Goal: Information Seeking & Learning: Learn about a topic

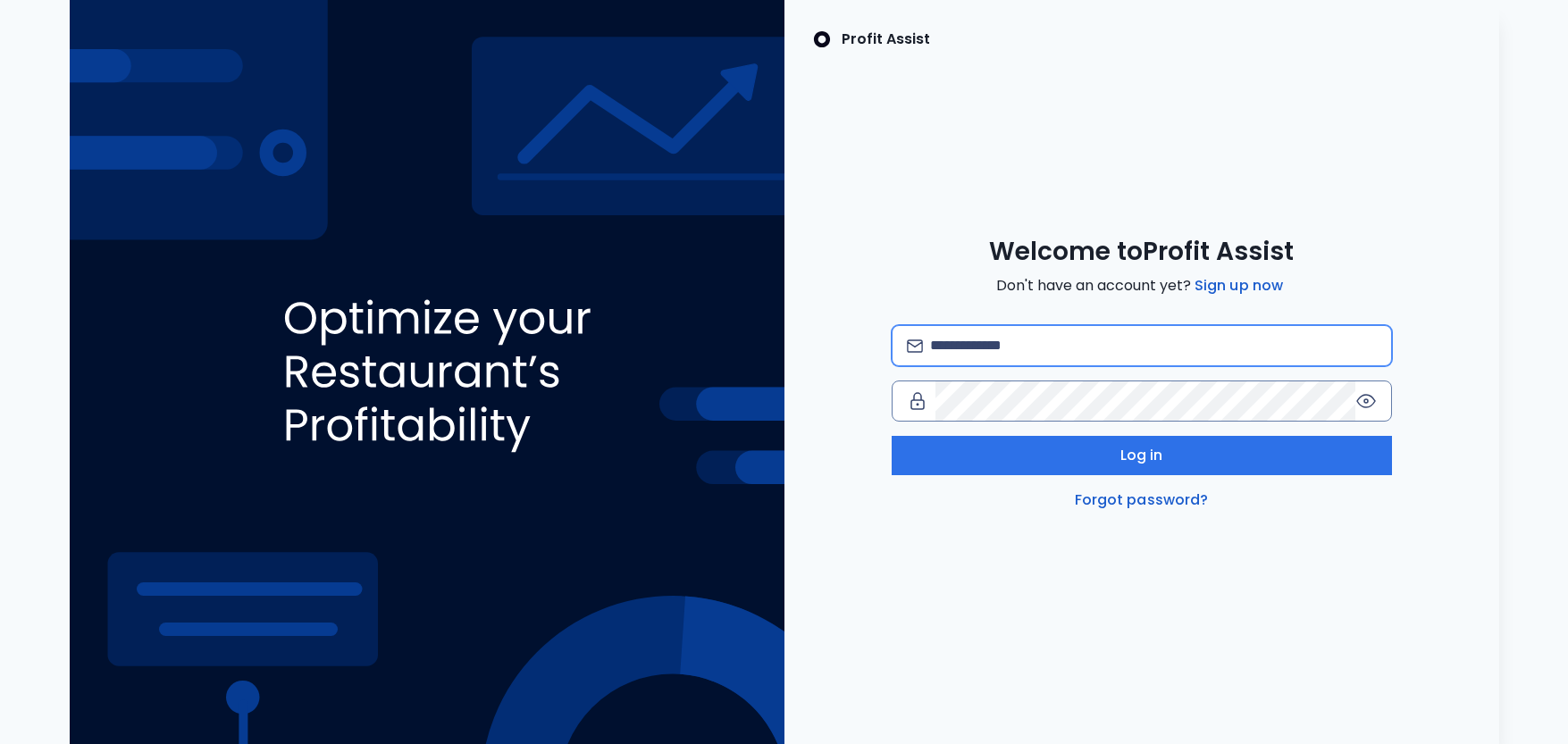
drag, startPoint x: 978, startPoint y: 345, endPoint x: 989, endPoint y: 342, distance: 11.4
click at [978, 345] on input "email" at bounding box center [1154, 346] width 446 height 40
type input "**********"
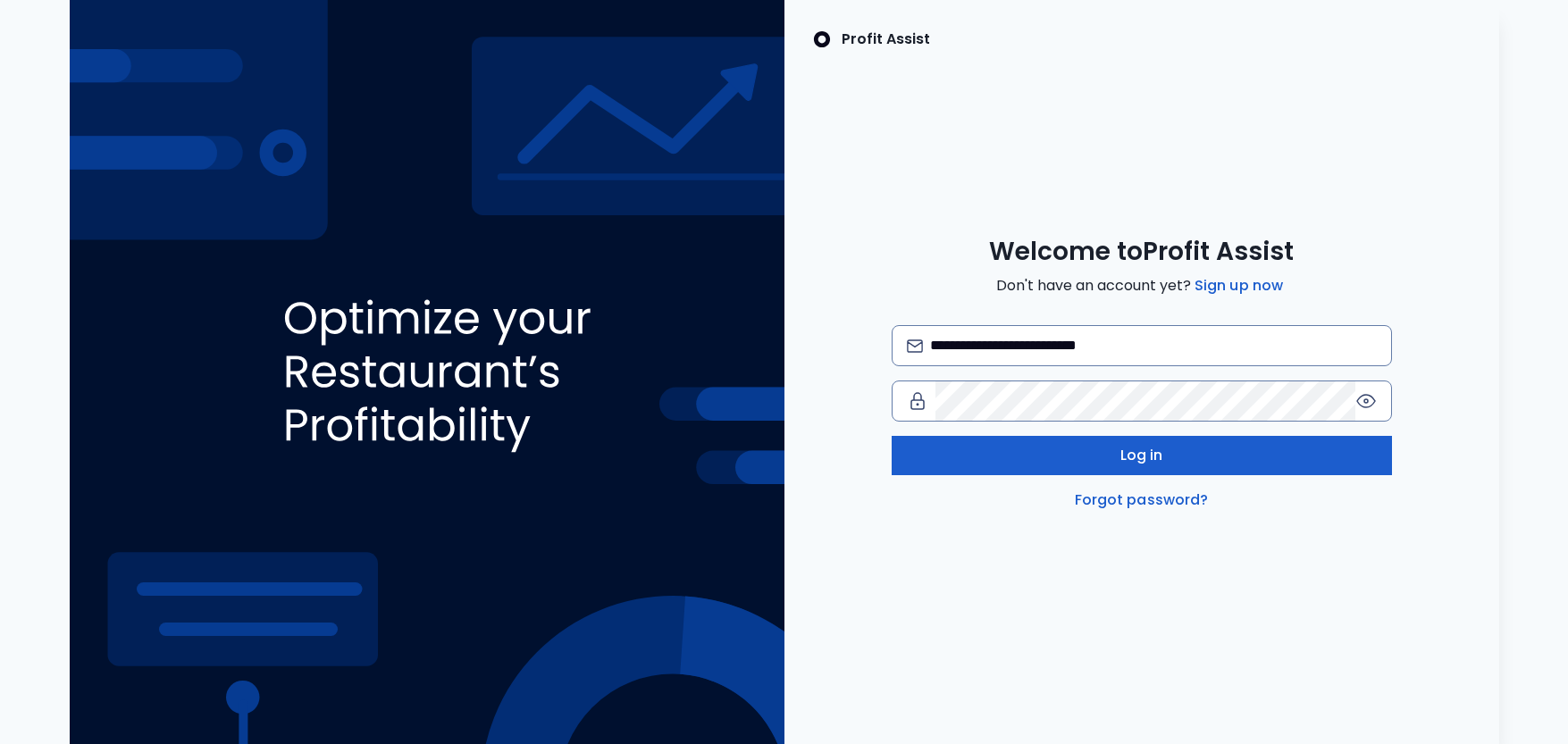
click at [1121, 463] on span "Log in" at bounding box center [1142, 456] width 43 height 22
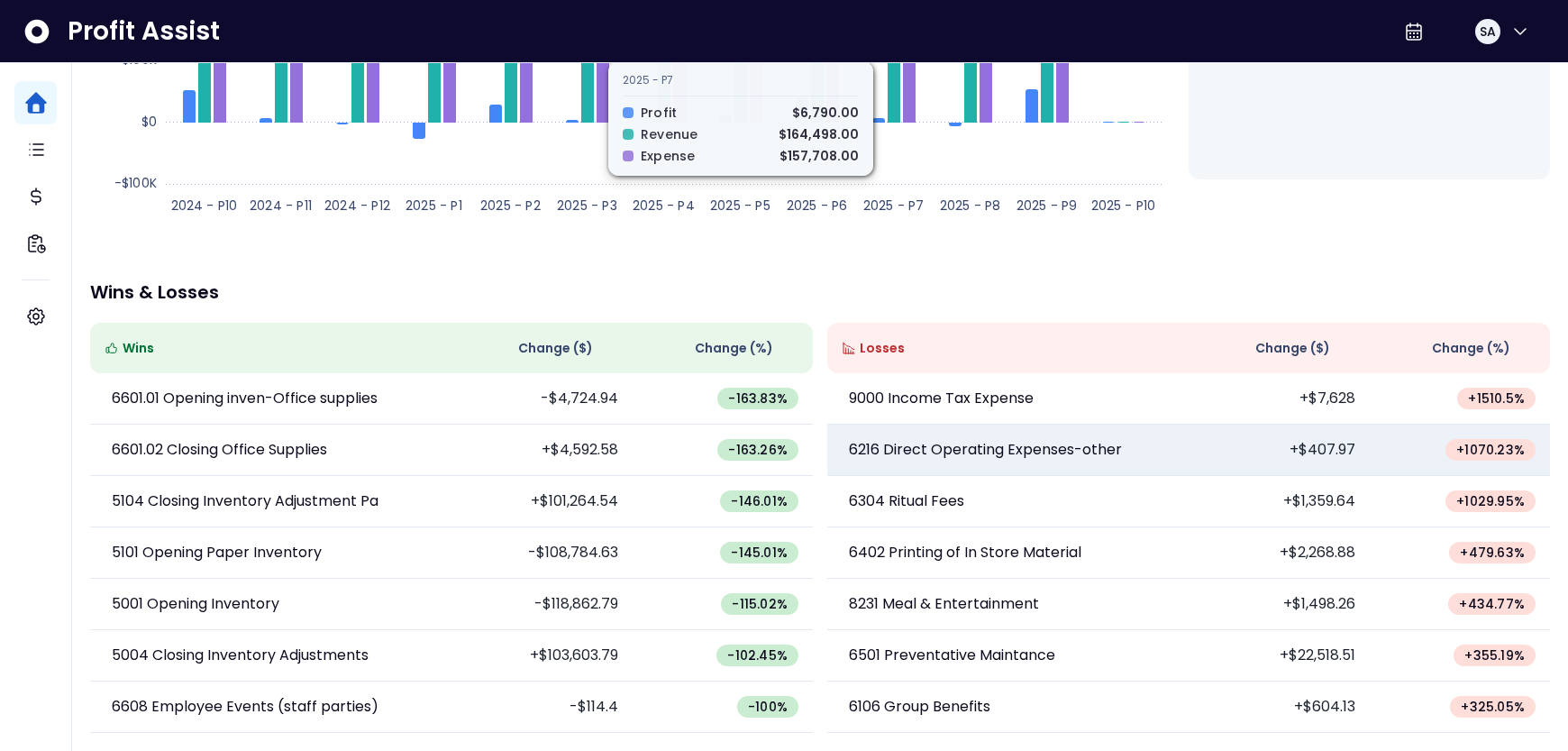
scroll to position [380, 0]
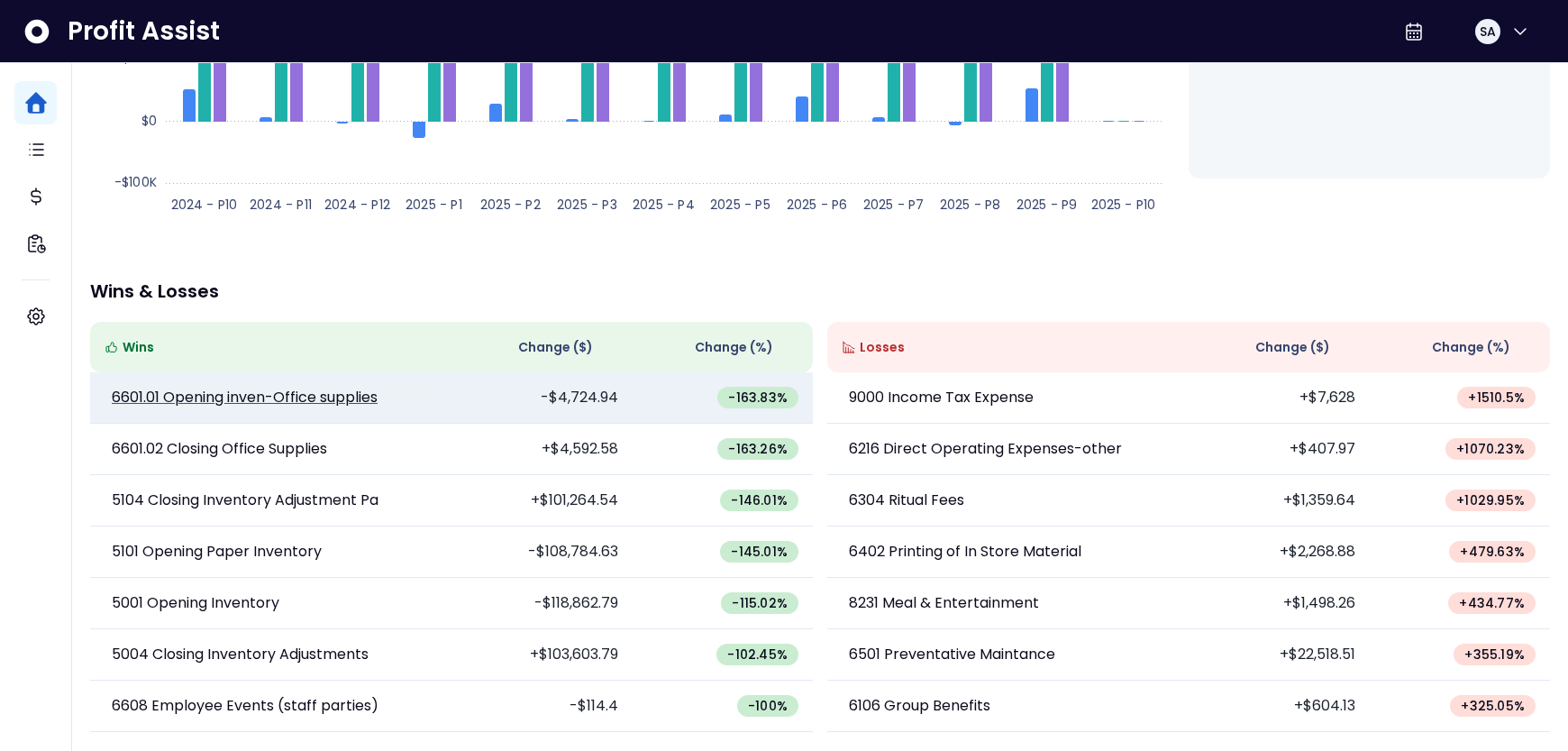
click at [321, 399] on p "6601.01 Opening inven-Office supplies" at bounding box center [245, 398] width 266 height 22
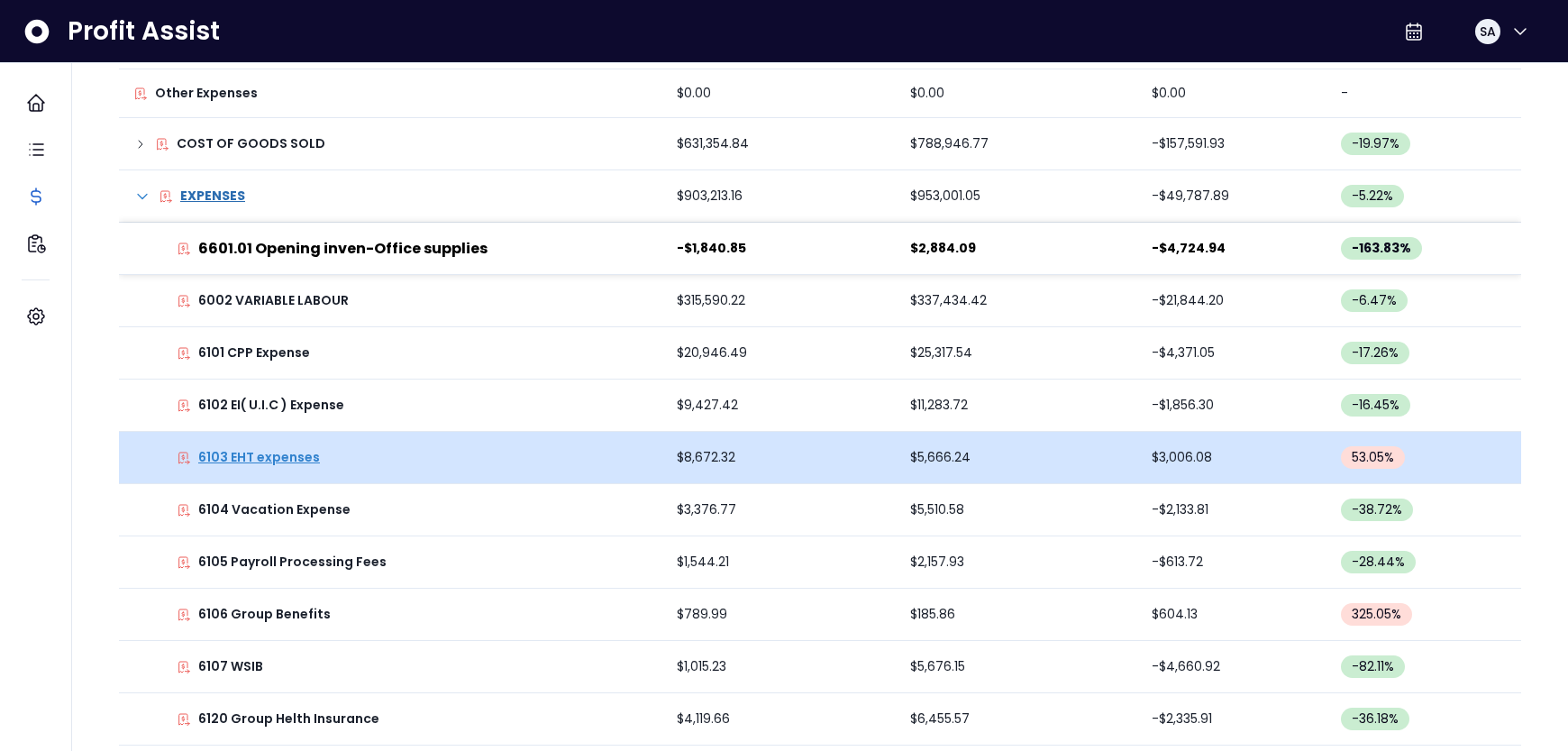
click at [289, 458] on p "6103 EHT expenses" at bounding box center [259, 457] width 122 height 19
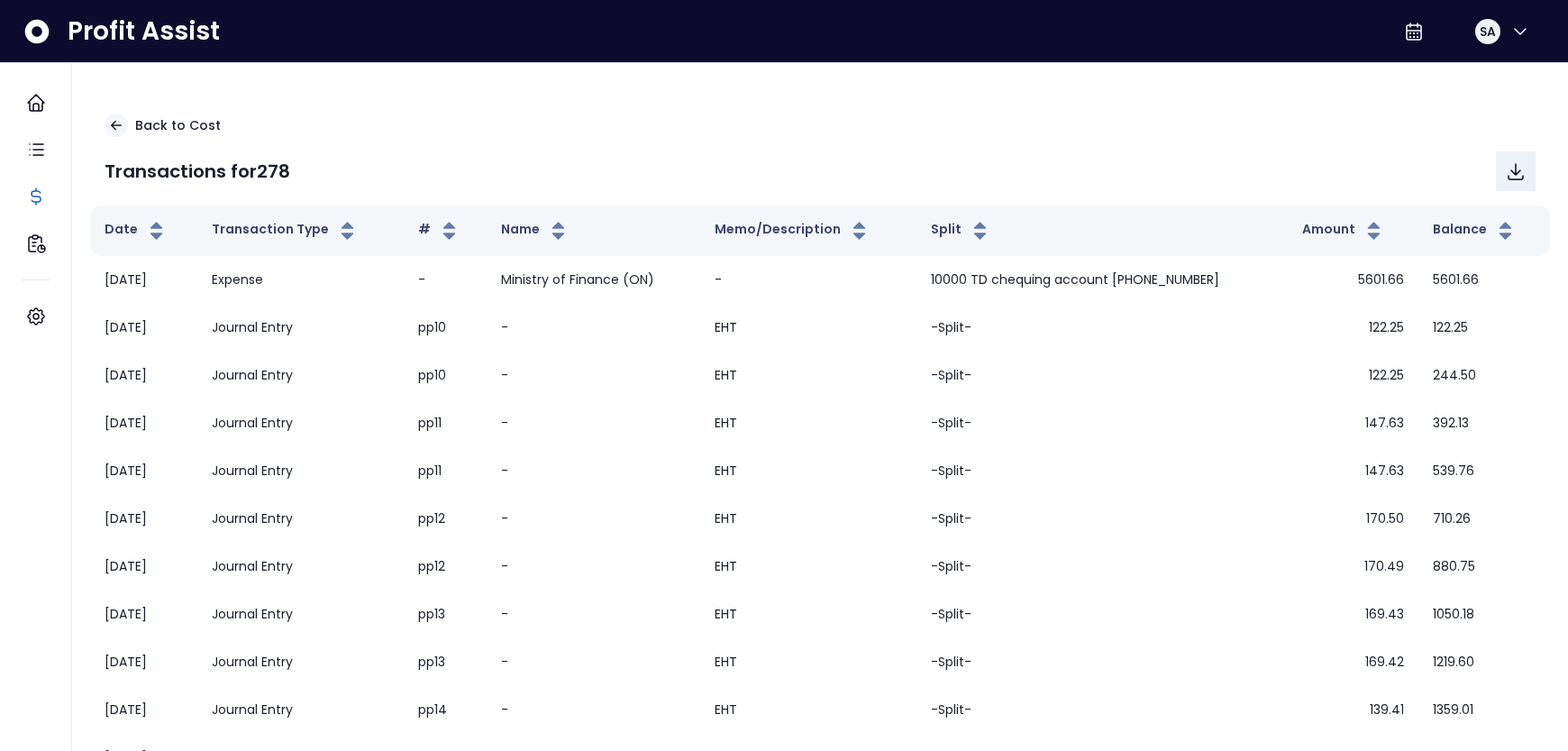
scroll to position [4, 0]
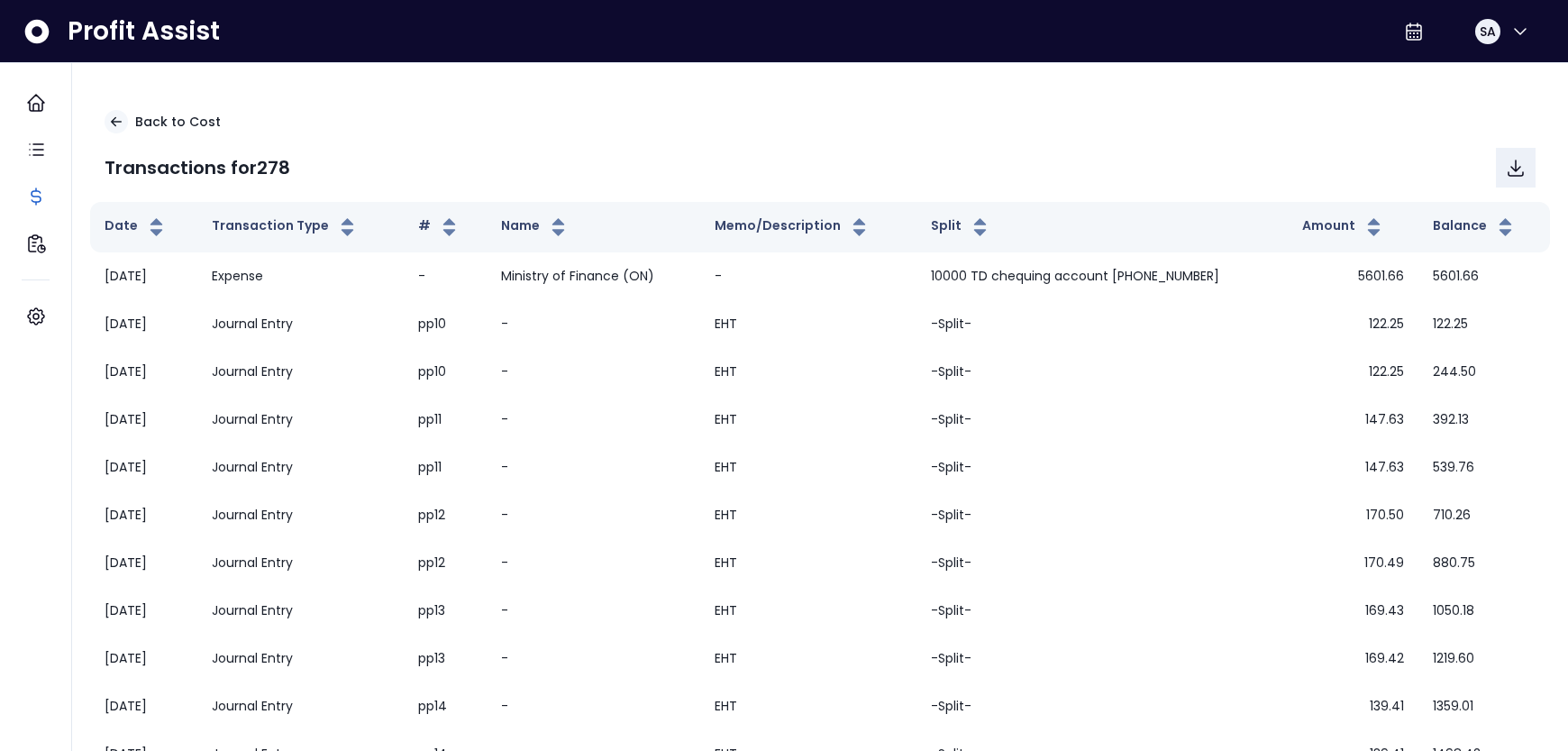
scroll to position [380, 0]
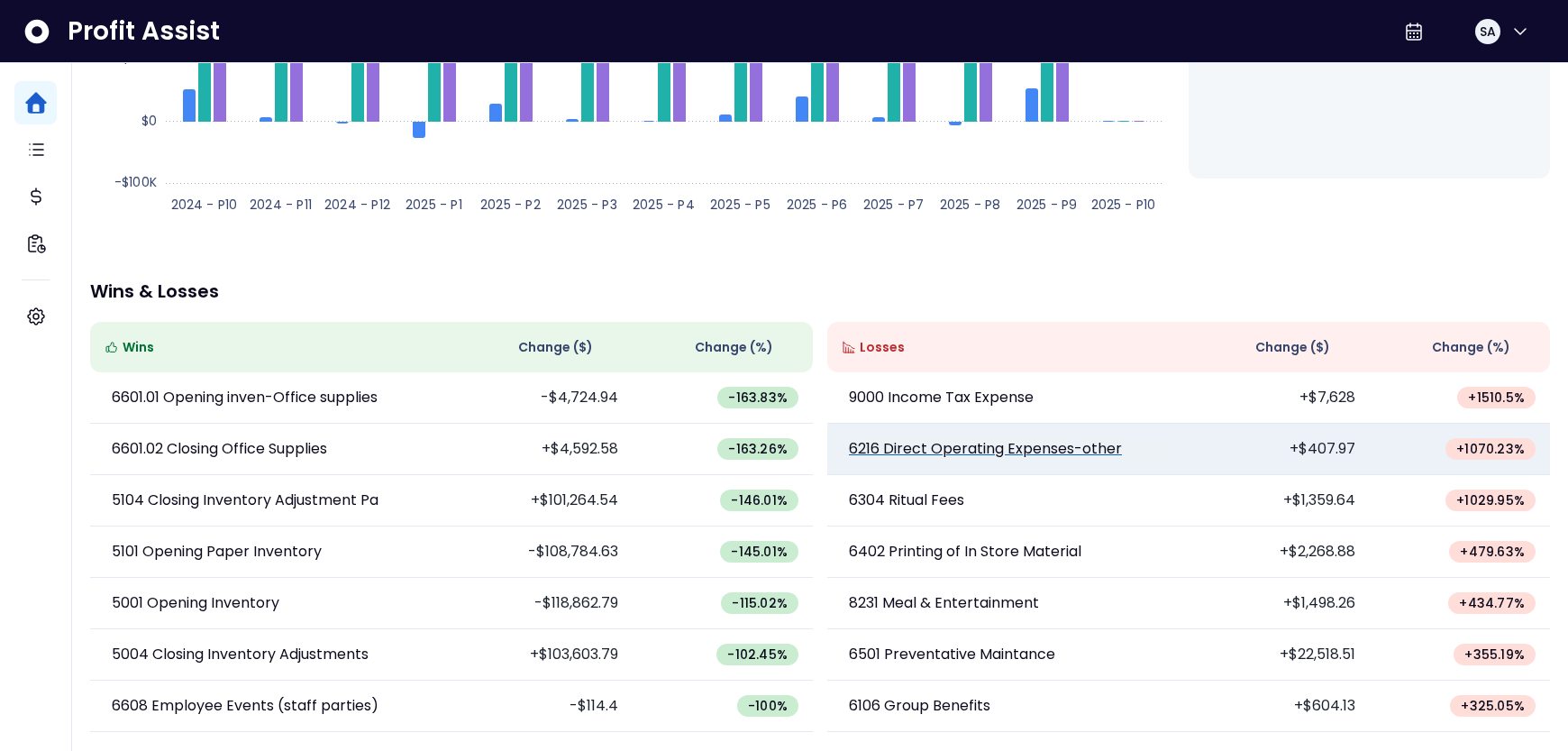
click at [1004, 451] on p "6216 Direct Operating Expenses-other" at bounding box center [984, 449] width 273 height 22
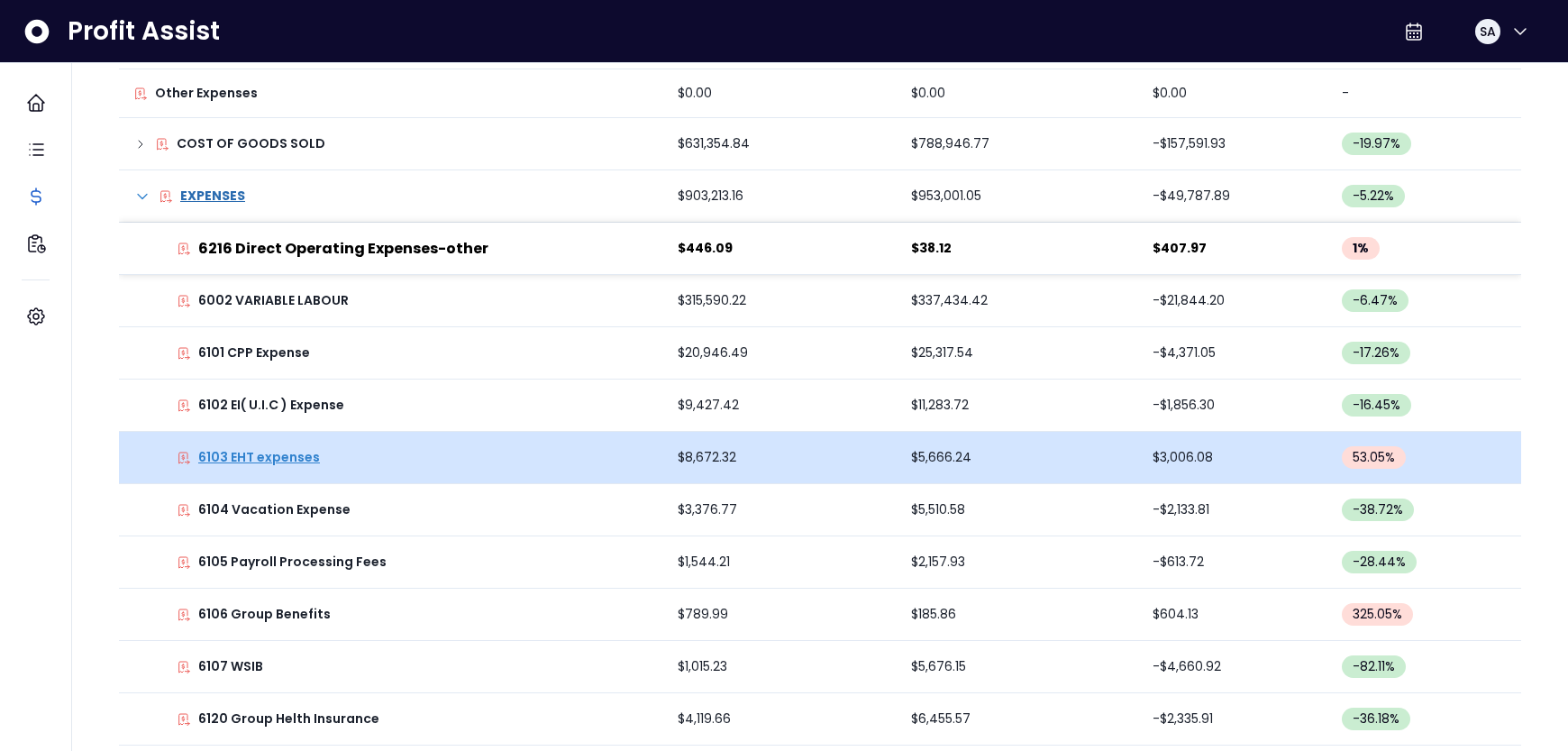
click at [281, 460] on p "6103 EHT expenses" at bounding box center [259, 457] width 122 height 19
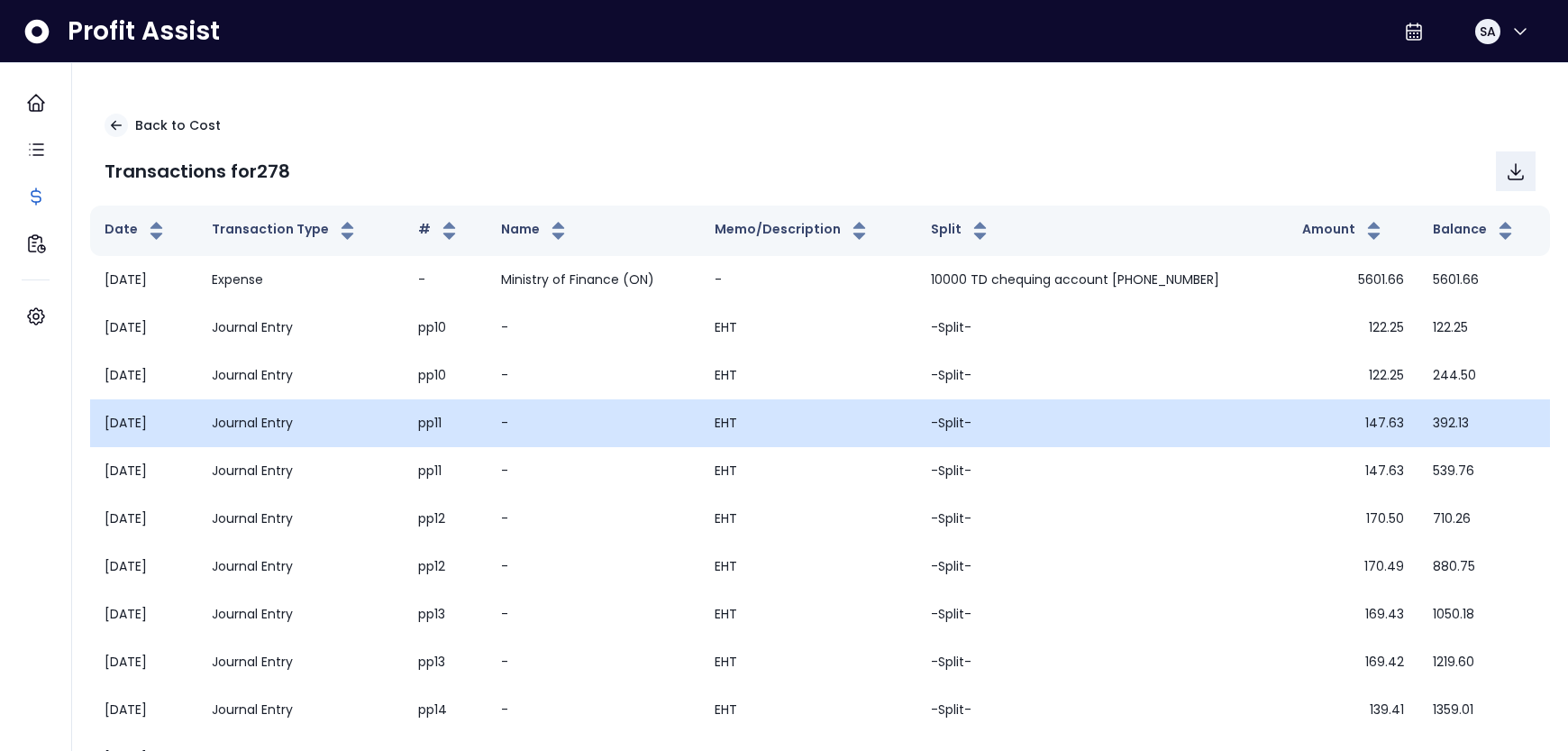
click at [290, 426] on td "Journal Entry" at bounding box center [300, 423] width 206 height 48
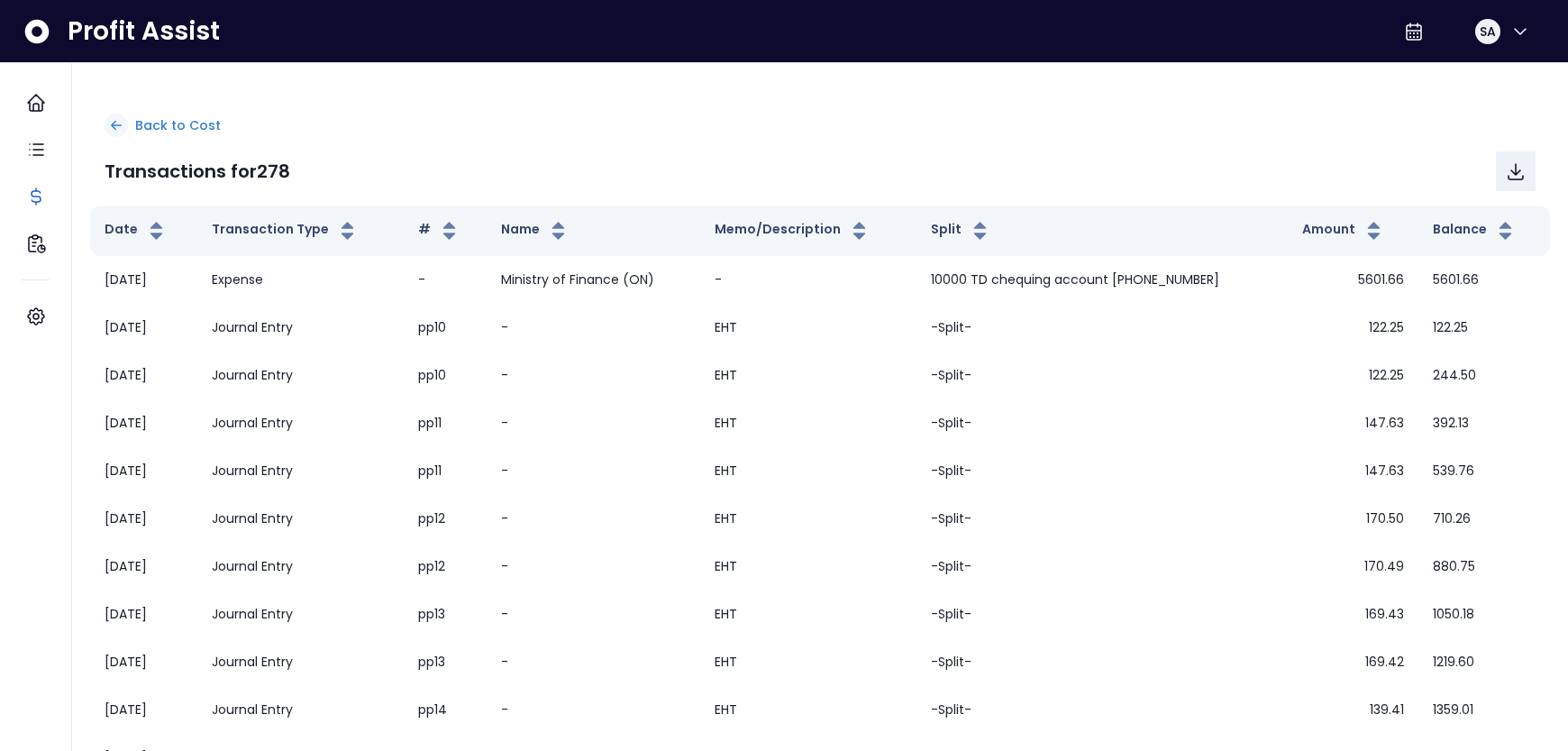
click at [124, 124] on icon at bounding box center [116, 125] width 16 height 16
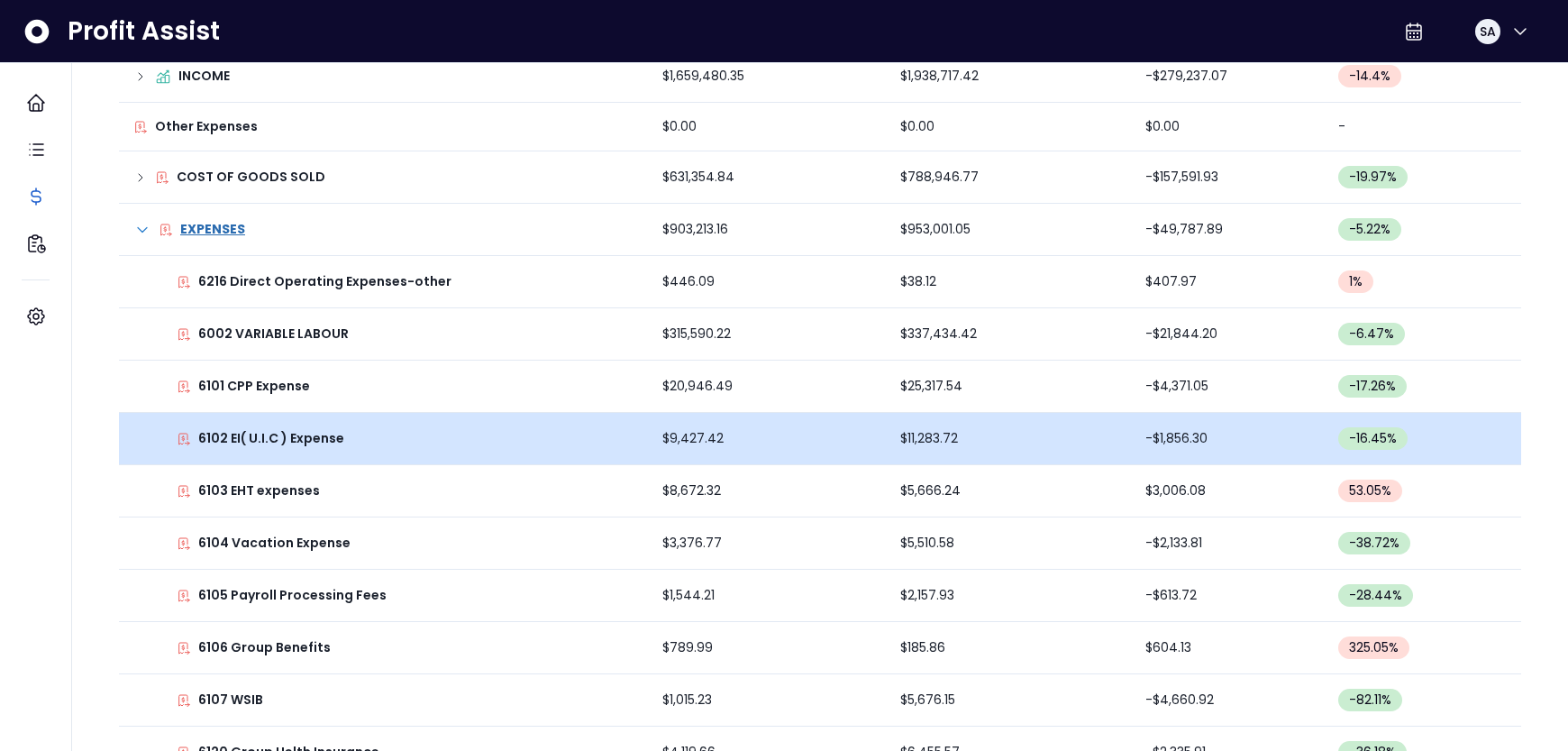
scroll to position [353, 0]
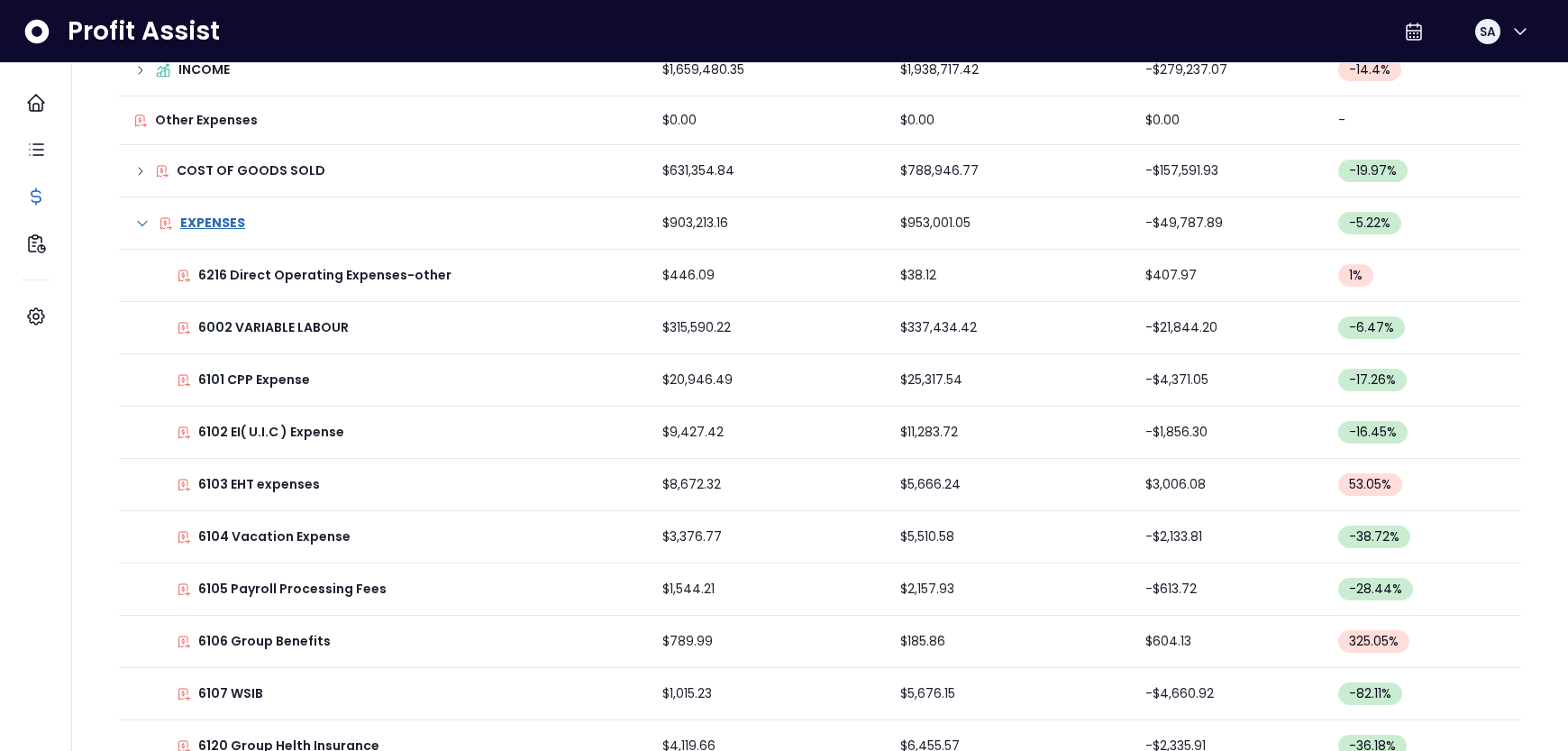
click at [299, 643] on p "6106 Group Benefits" at bounding box center [264, 641] width 133 height 19
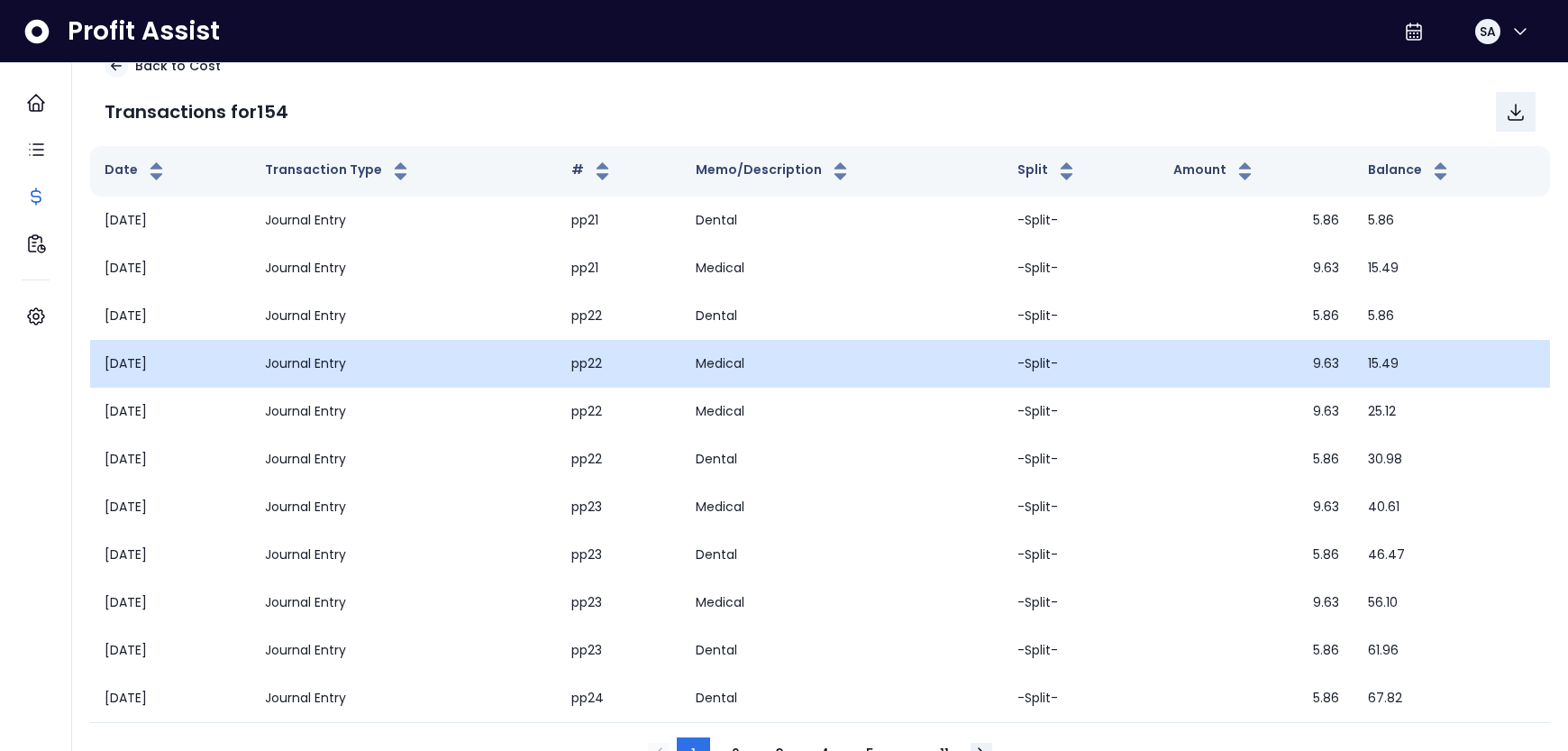
scroll to position [111, 0]
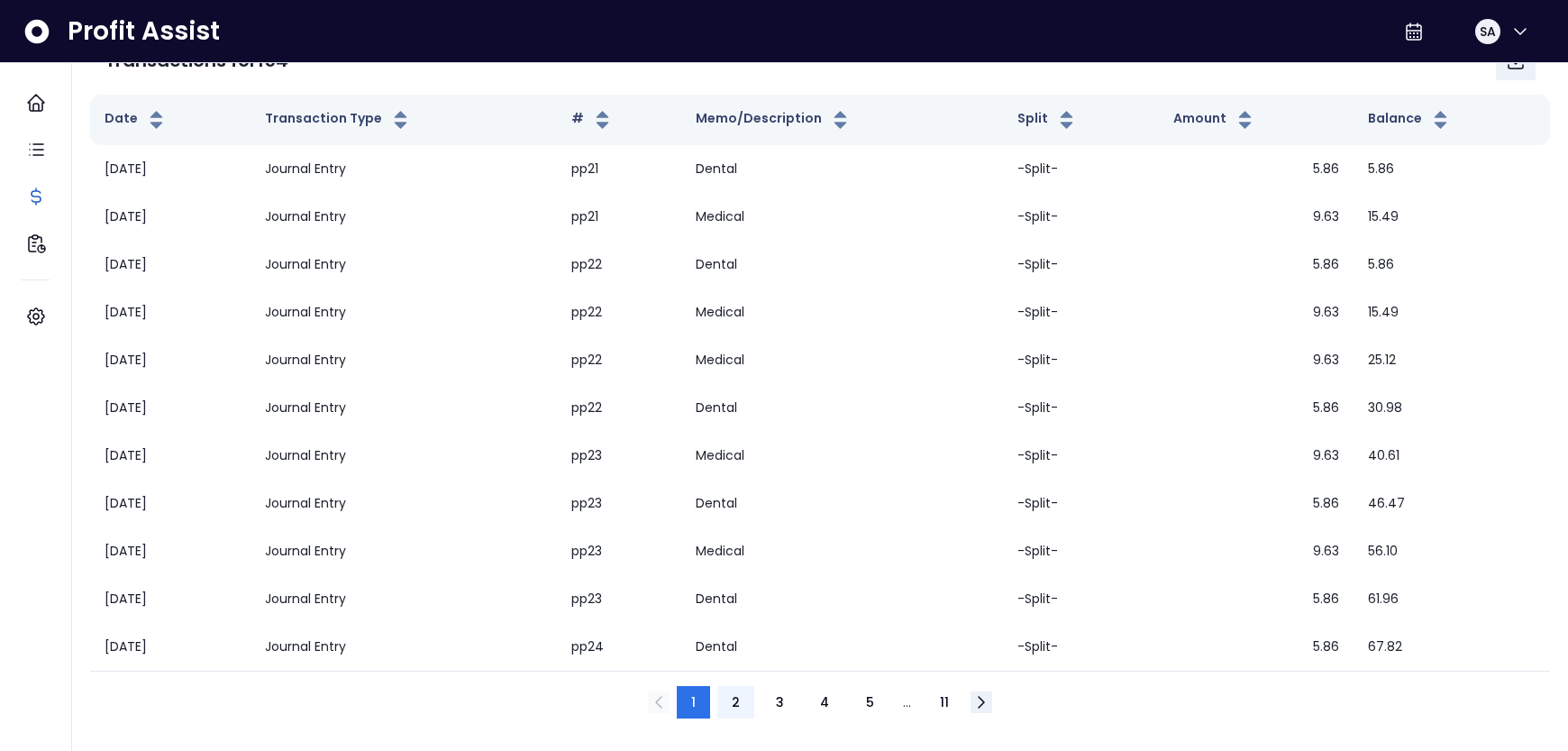
click at [742, 701] on button "2" at bounding box center [736, 702] width 37 height 32
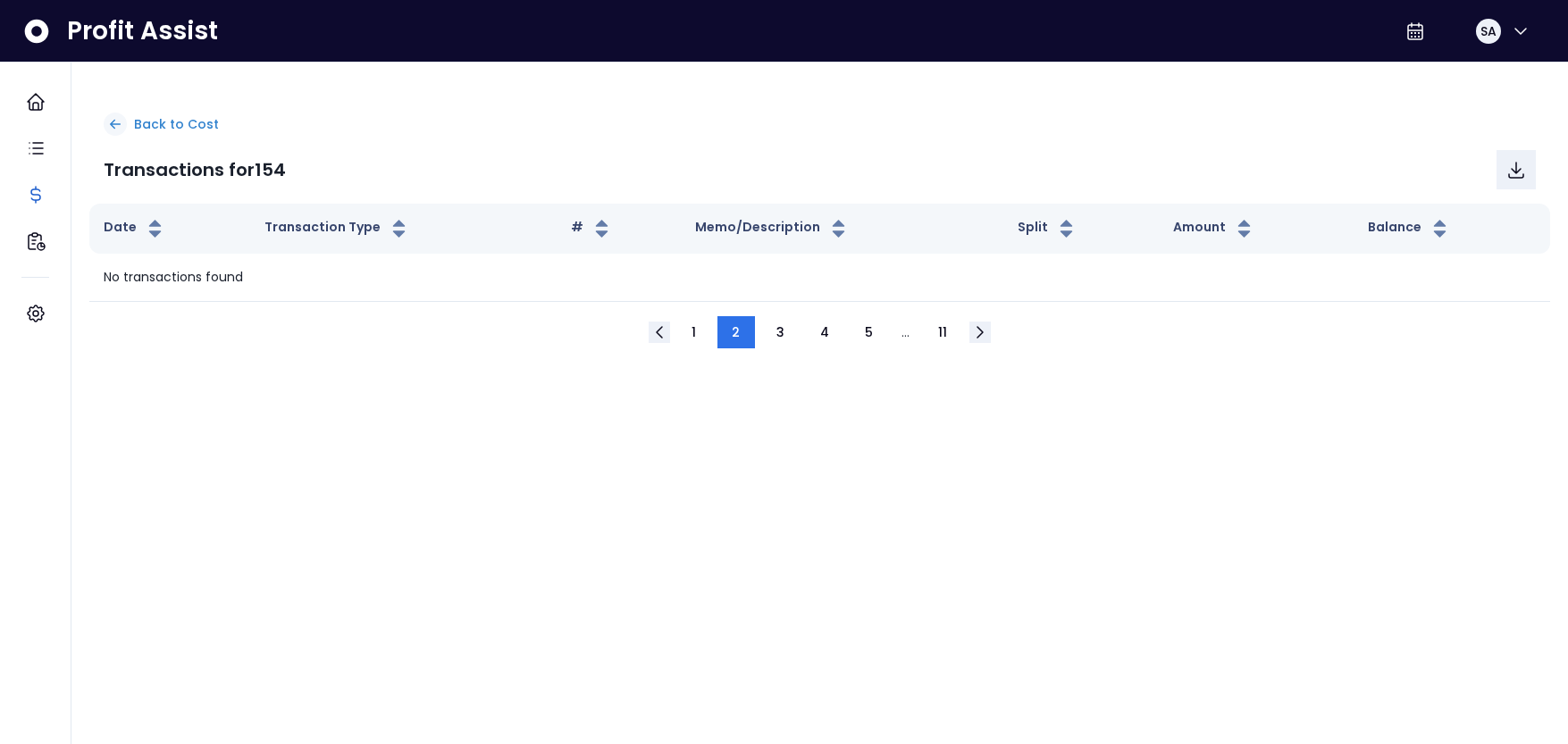
click at [114, 128] on icon at bounding box center [115, 124] width 16 height 16
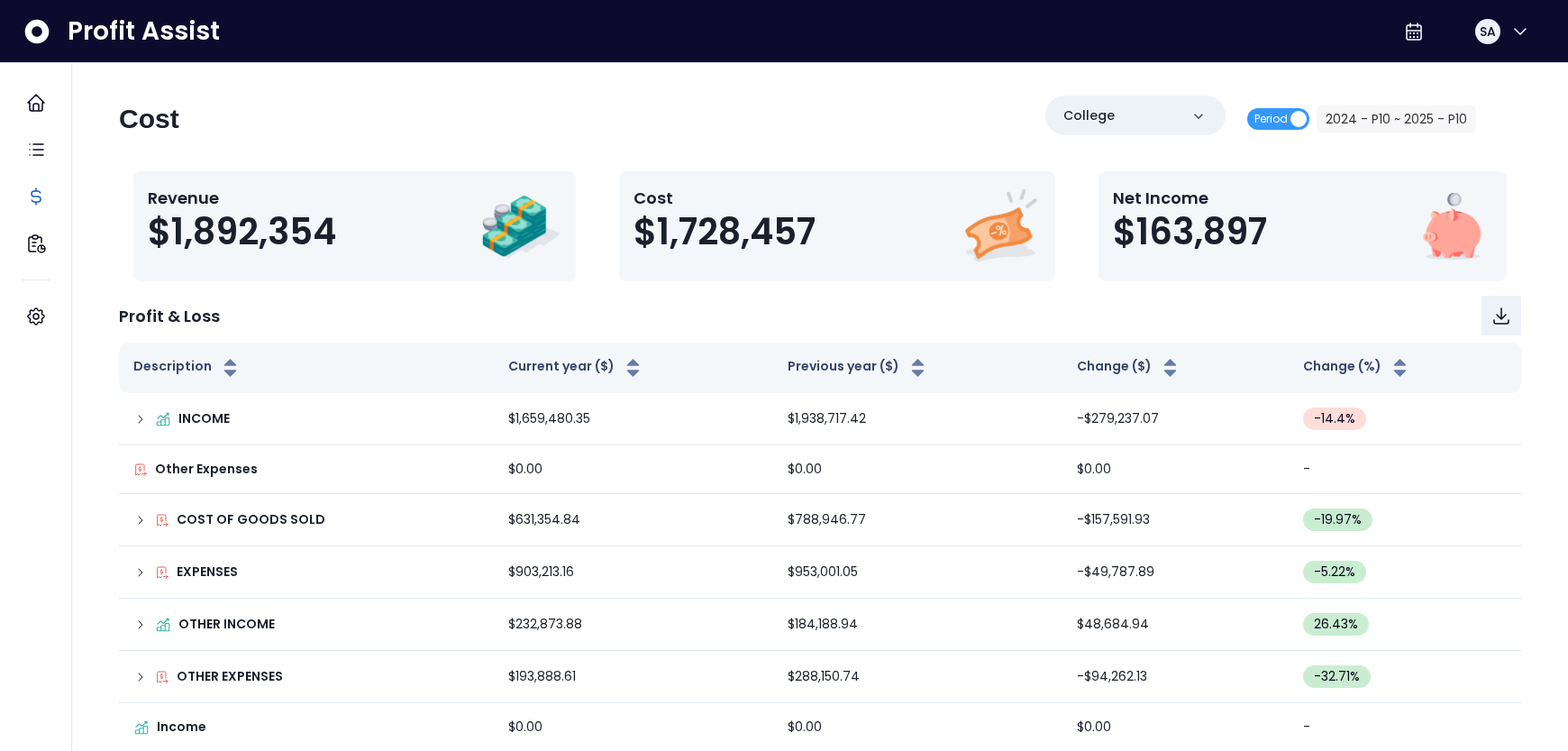
scroll to position [7, 0]
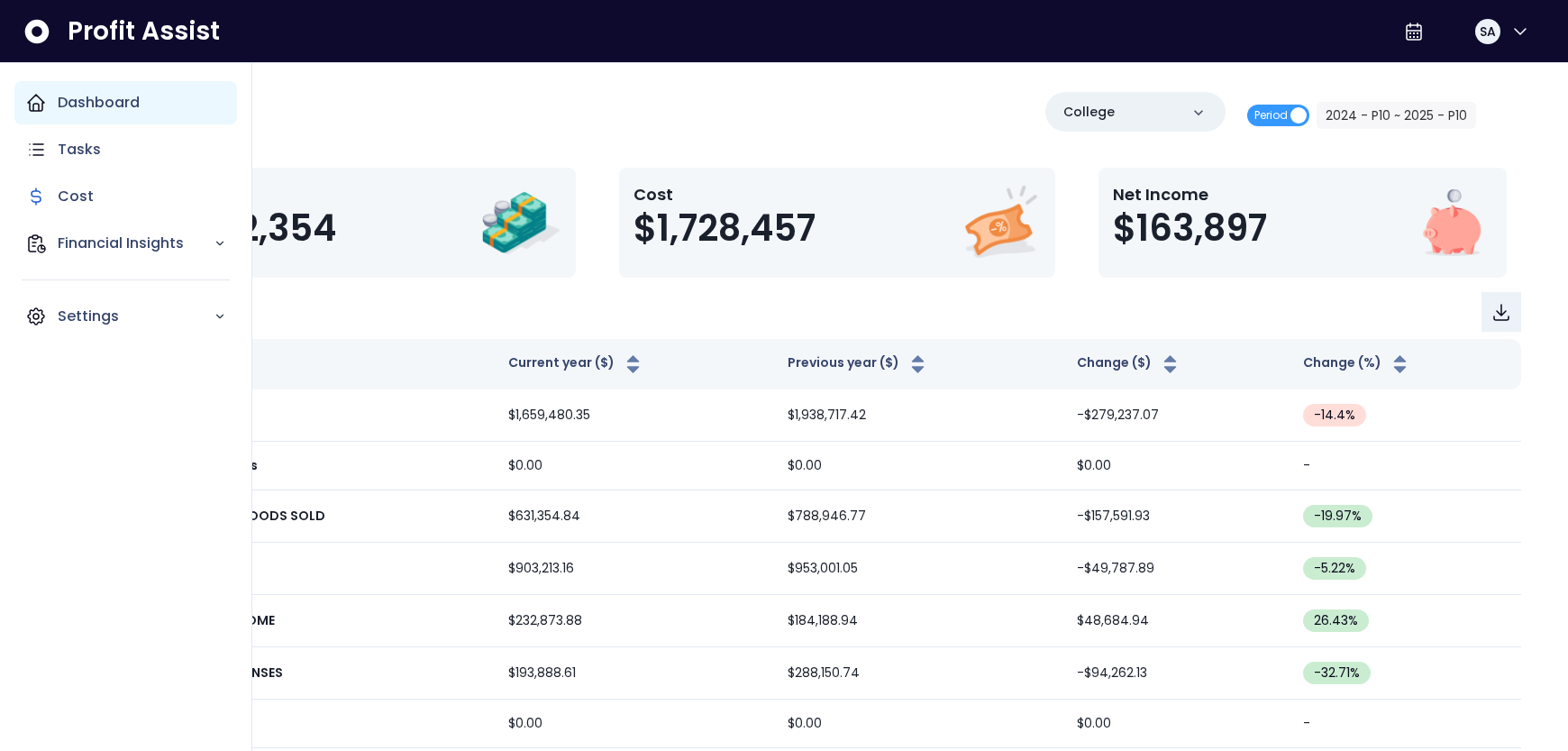
click at [85, 105] on p "Dashboard" at bounding box center [99, 103] width 82 height 22
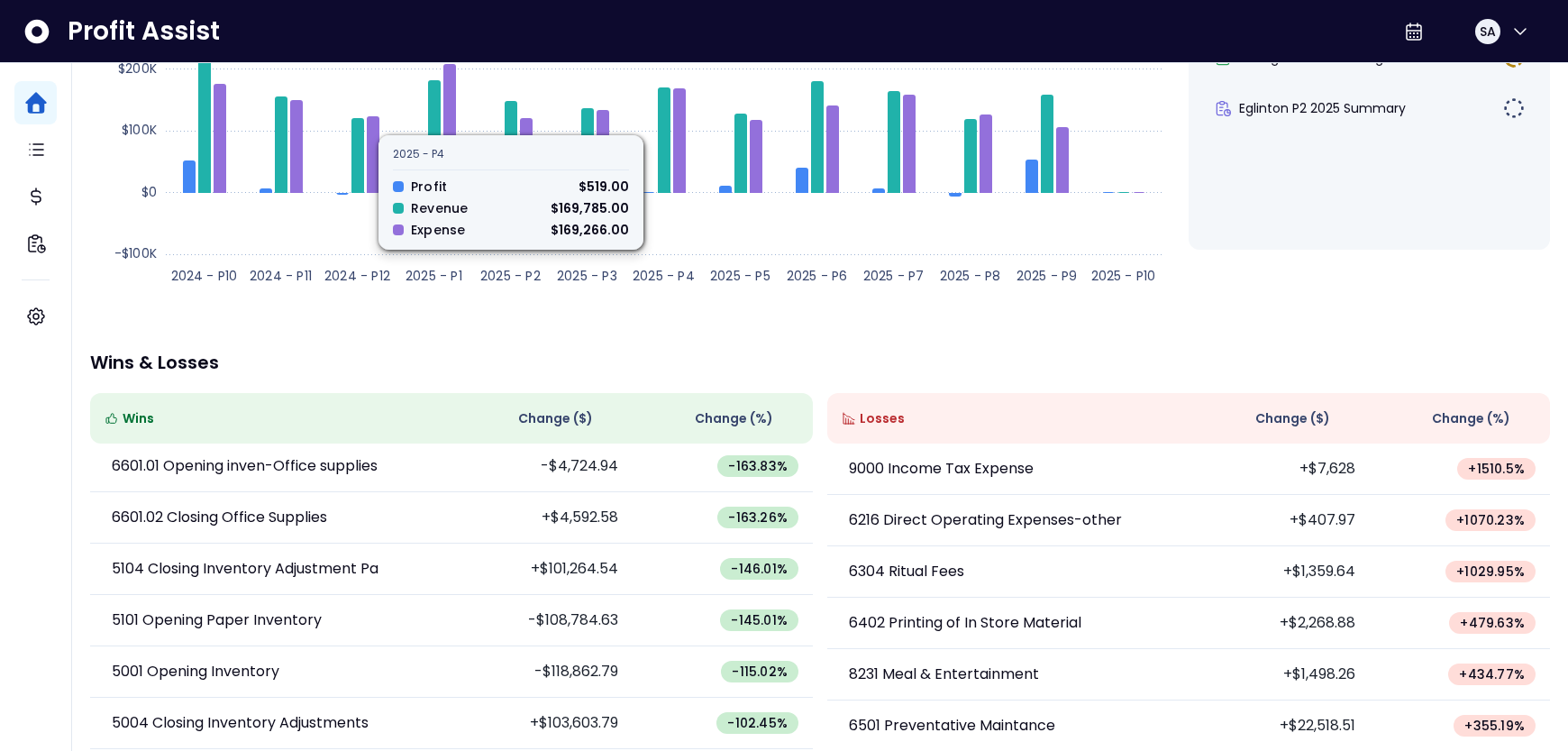
scroll to position [4, 0]
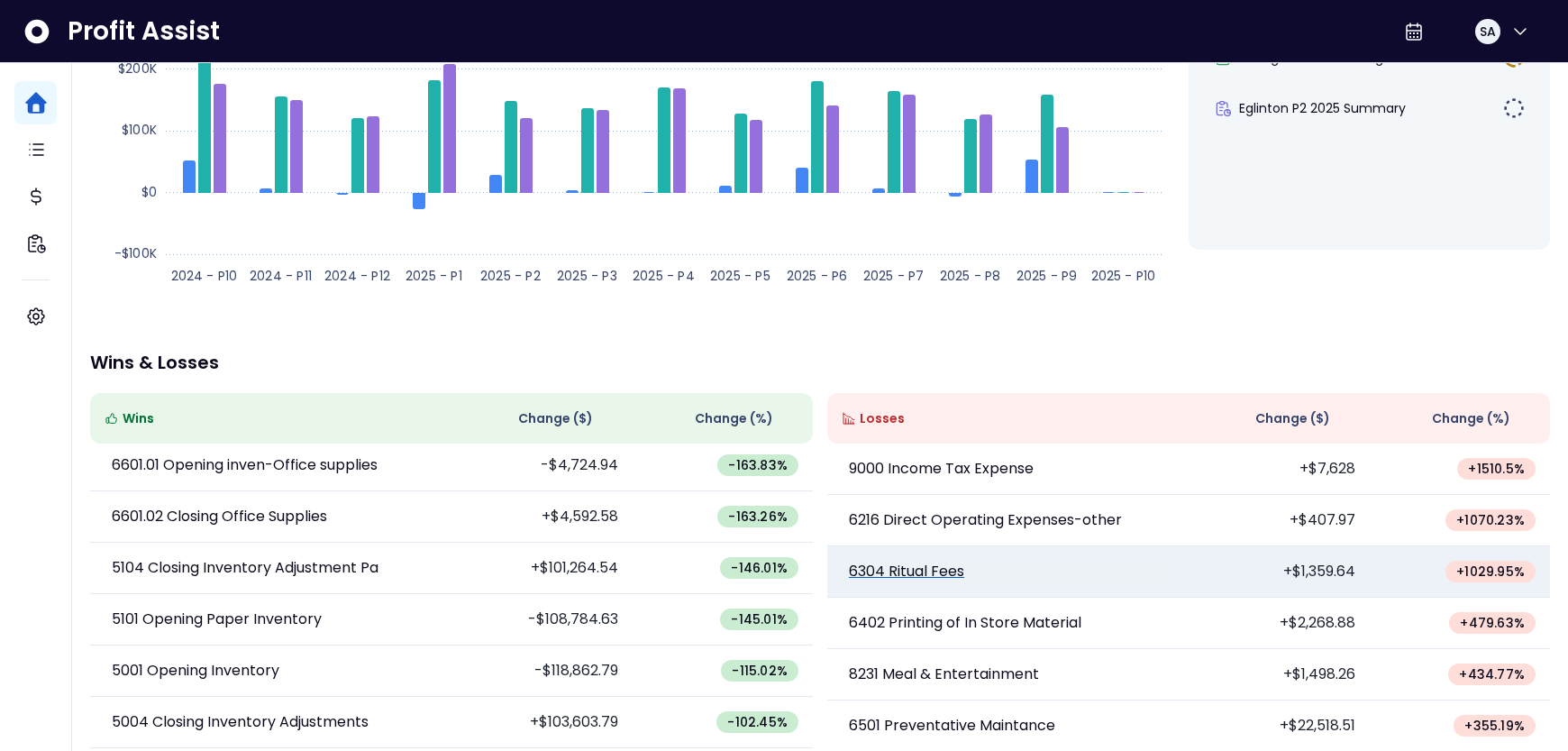
click at [941, 573] on p "6304 Ritual Fees" at bounding box center [905, 572] width 115 height 22
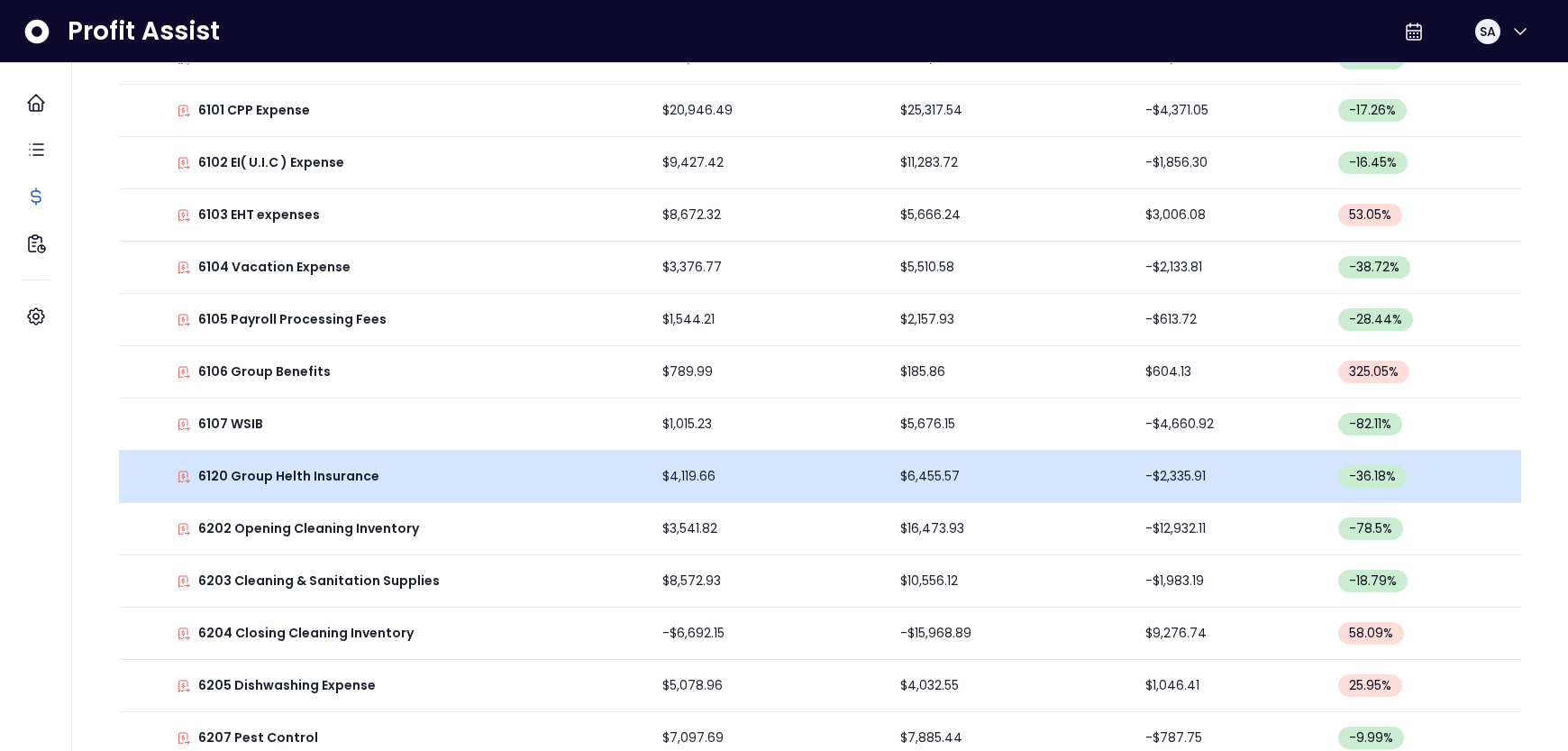
scroll to position [766, 0]
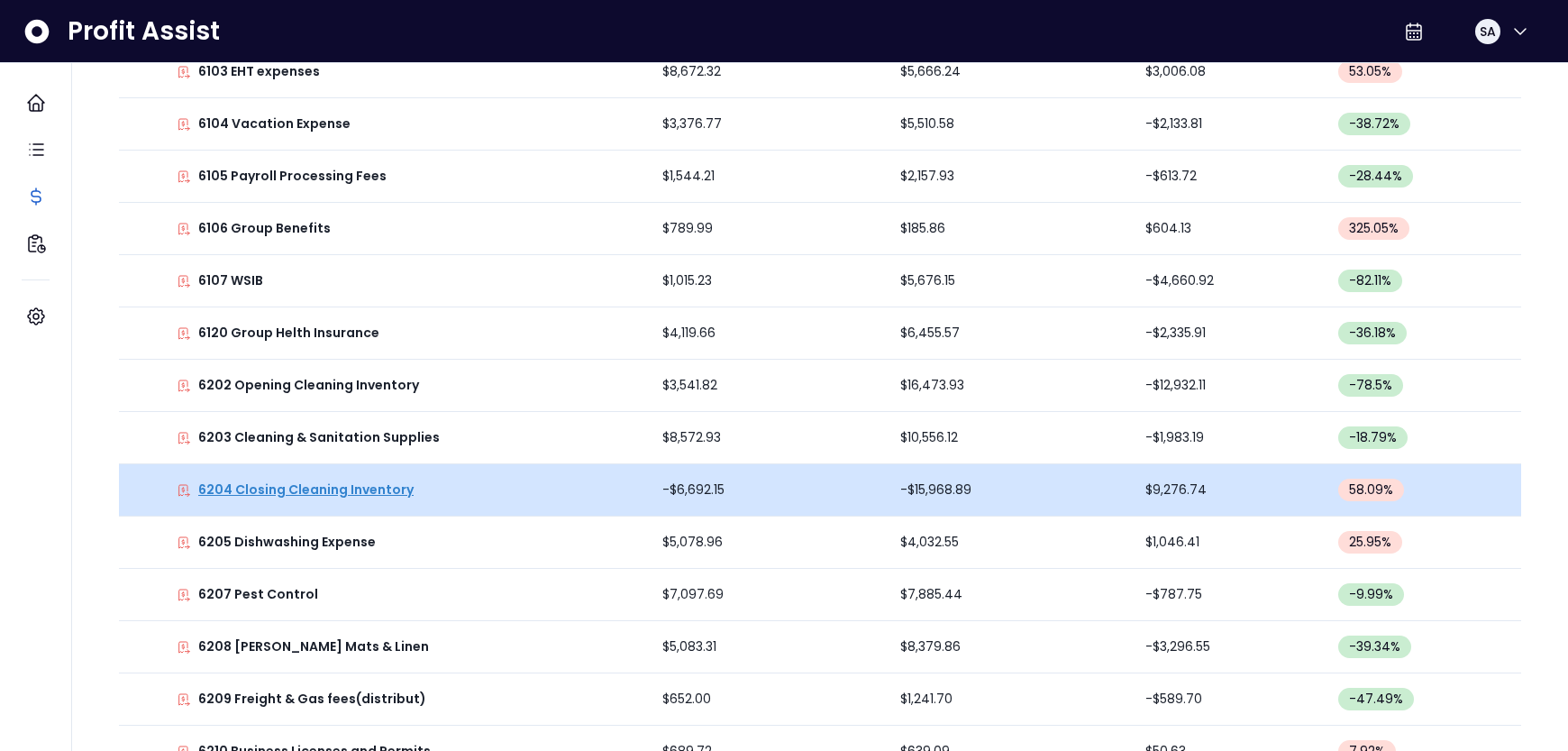
click at [386, 490] on p "6204 Closing Cleaning Inventory" at bounding box center [305, 490] width 215 height 19
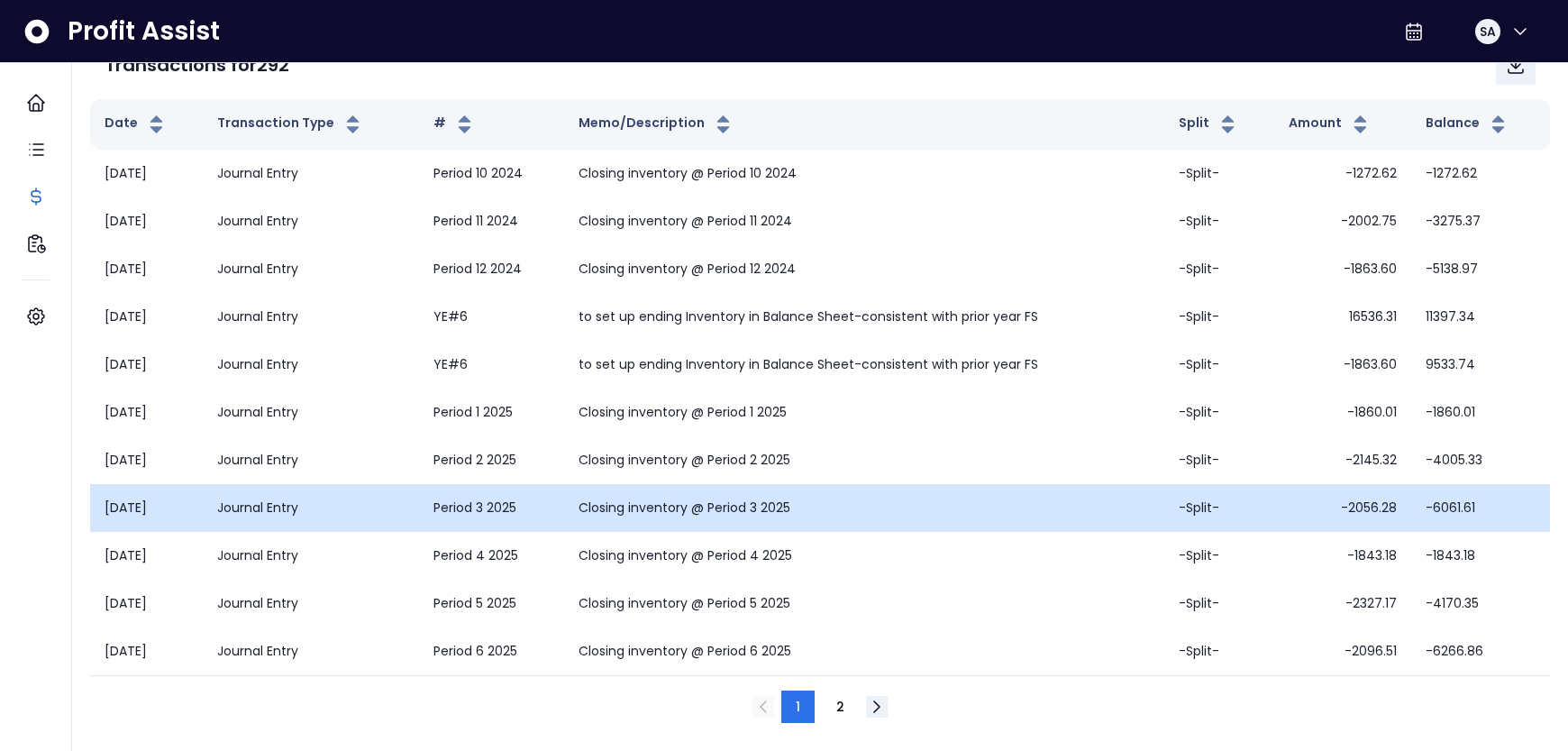
scroll to position [111, 0]
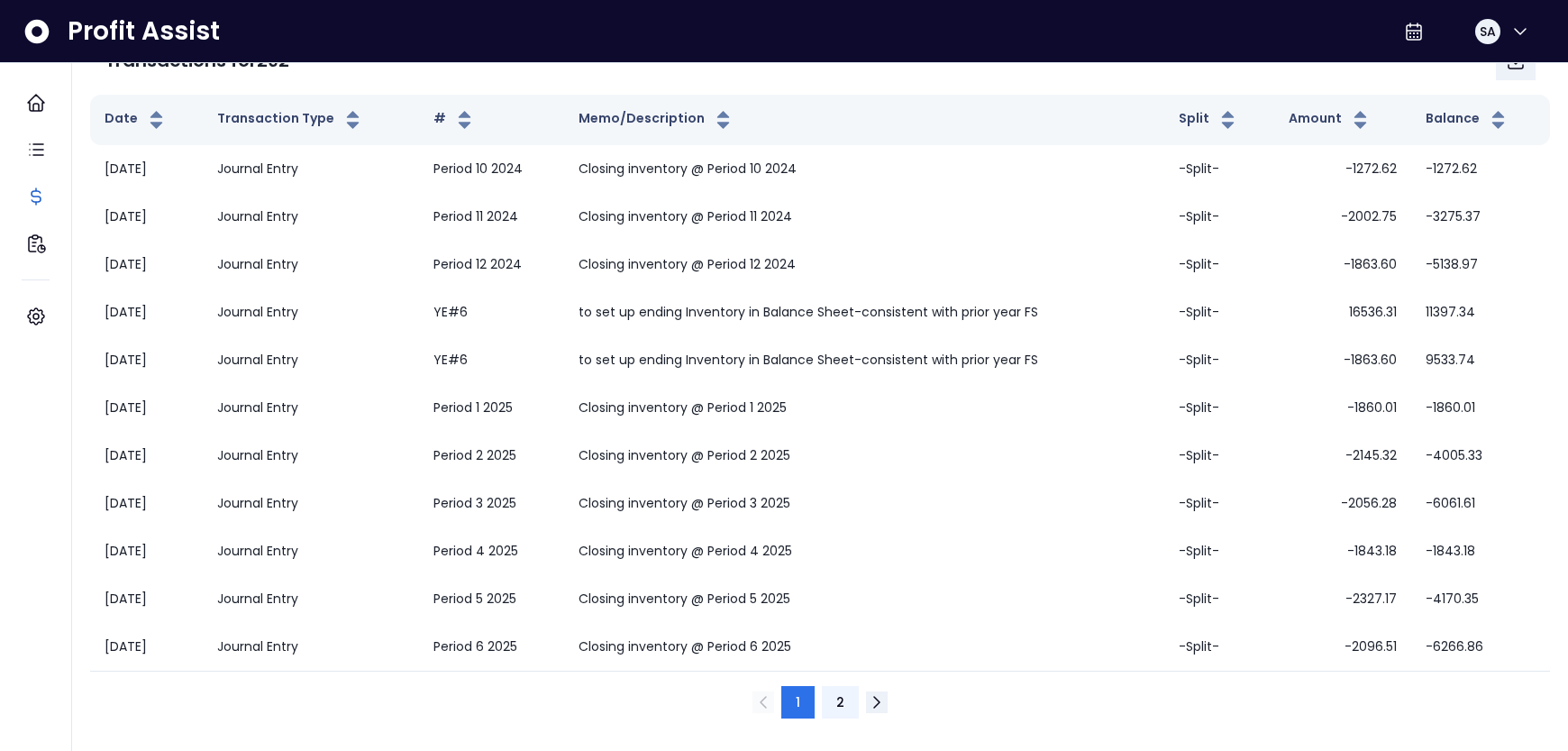
click at [839, 701] on span "2" at bounding box center [840, 702] width 8 height 18
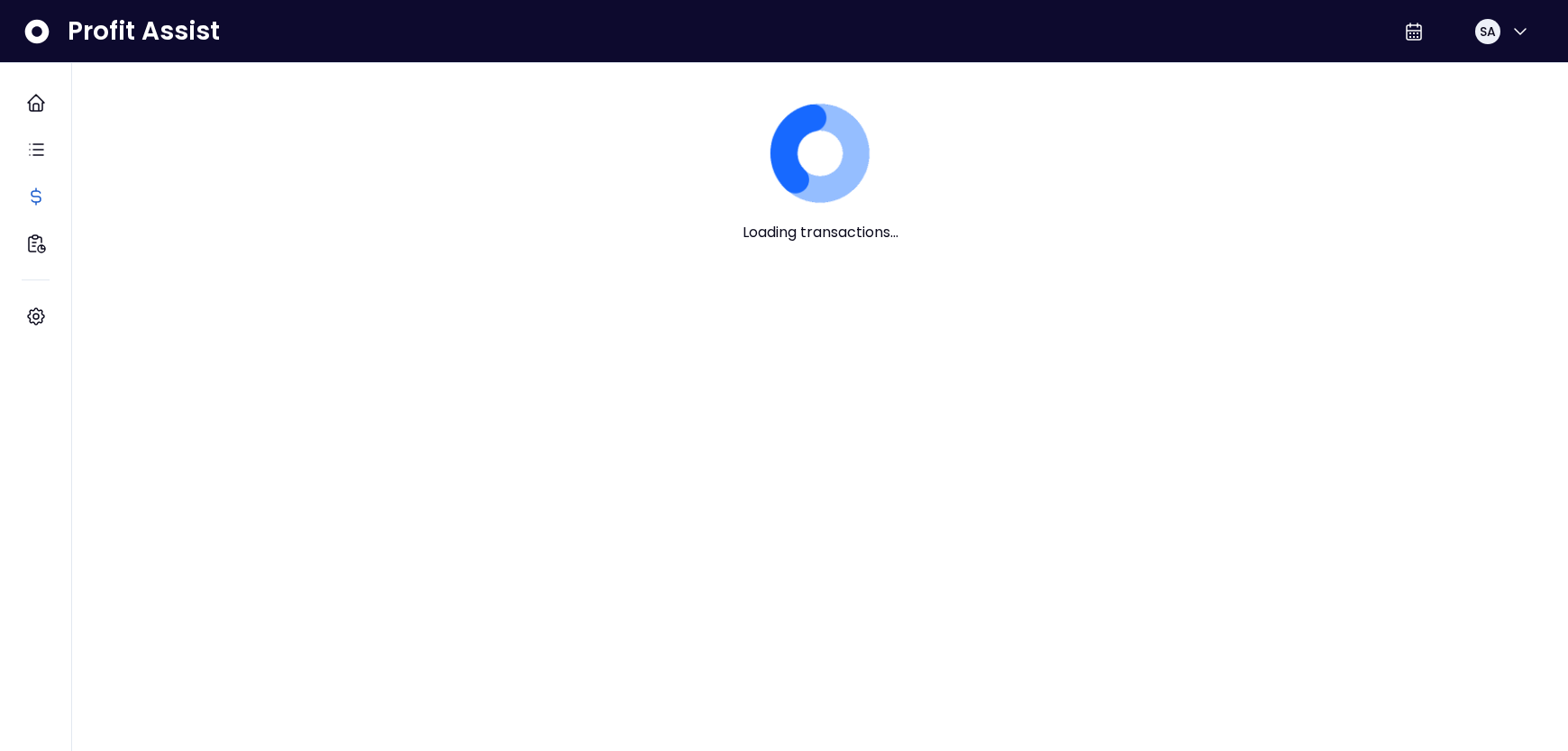
scroll to position [0, 0]
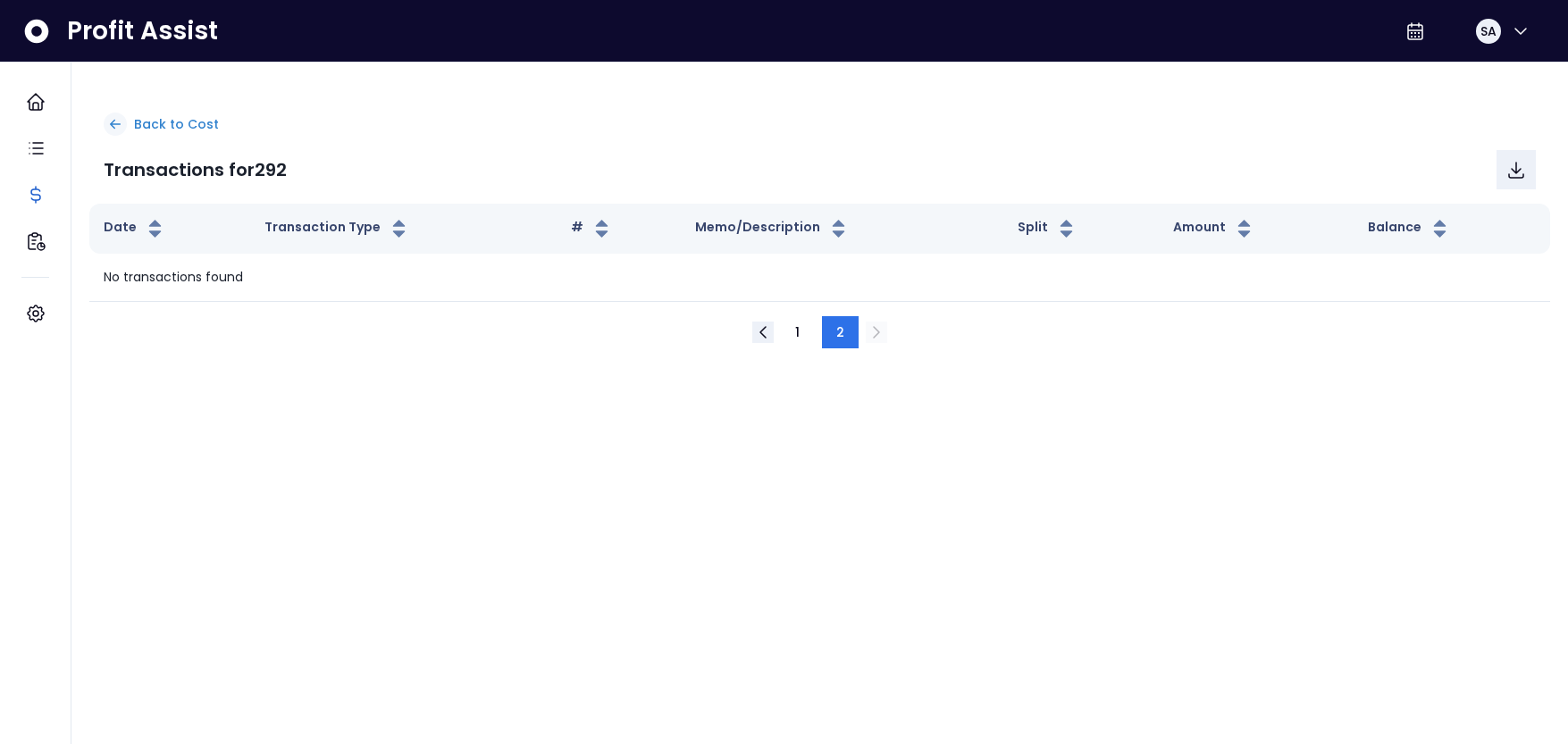
click at [116, 118] on icon at bounding box center [115, 124] width 16 height 16
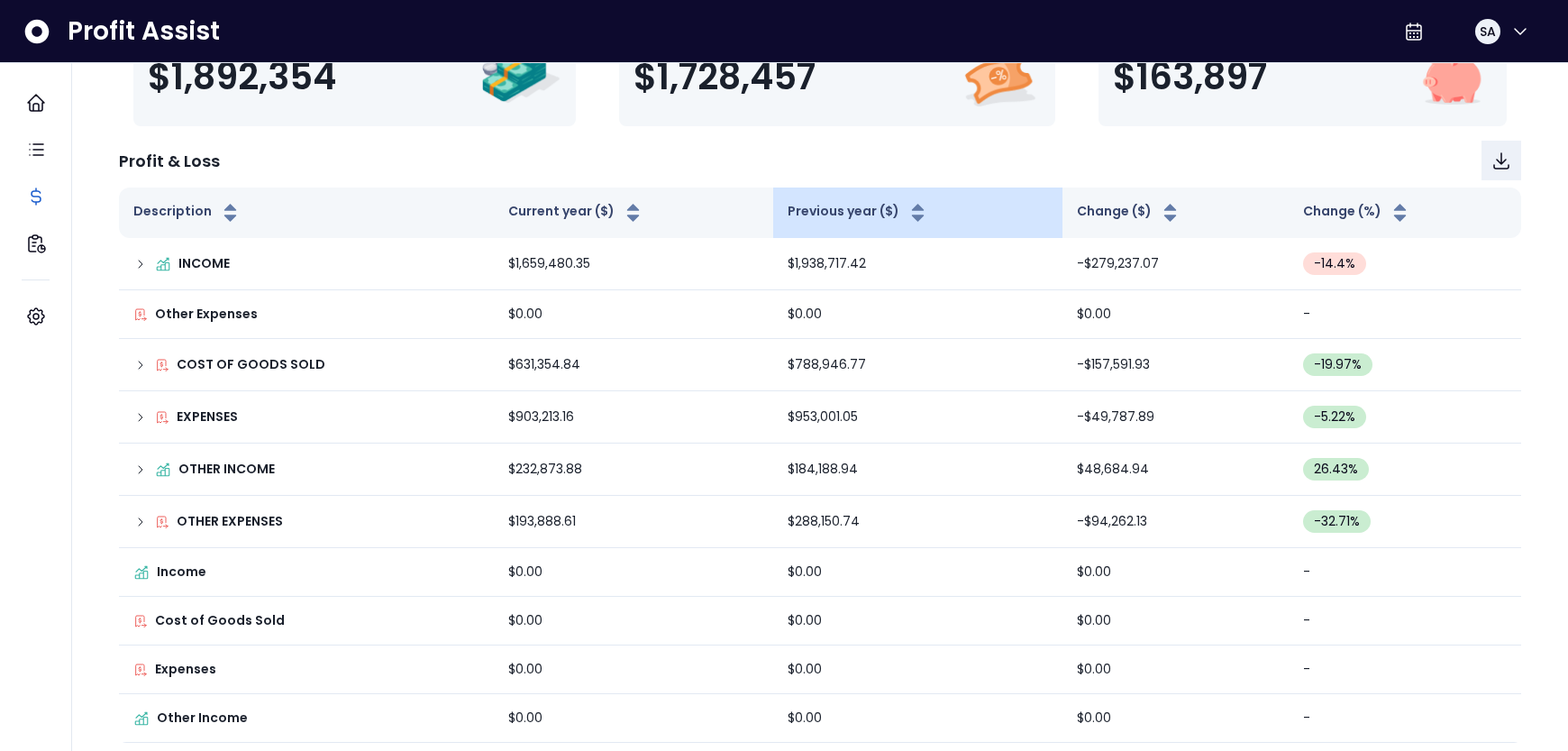
scroll to position [169, 0]
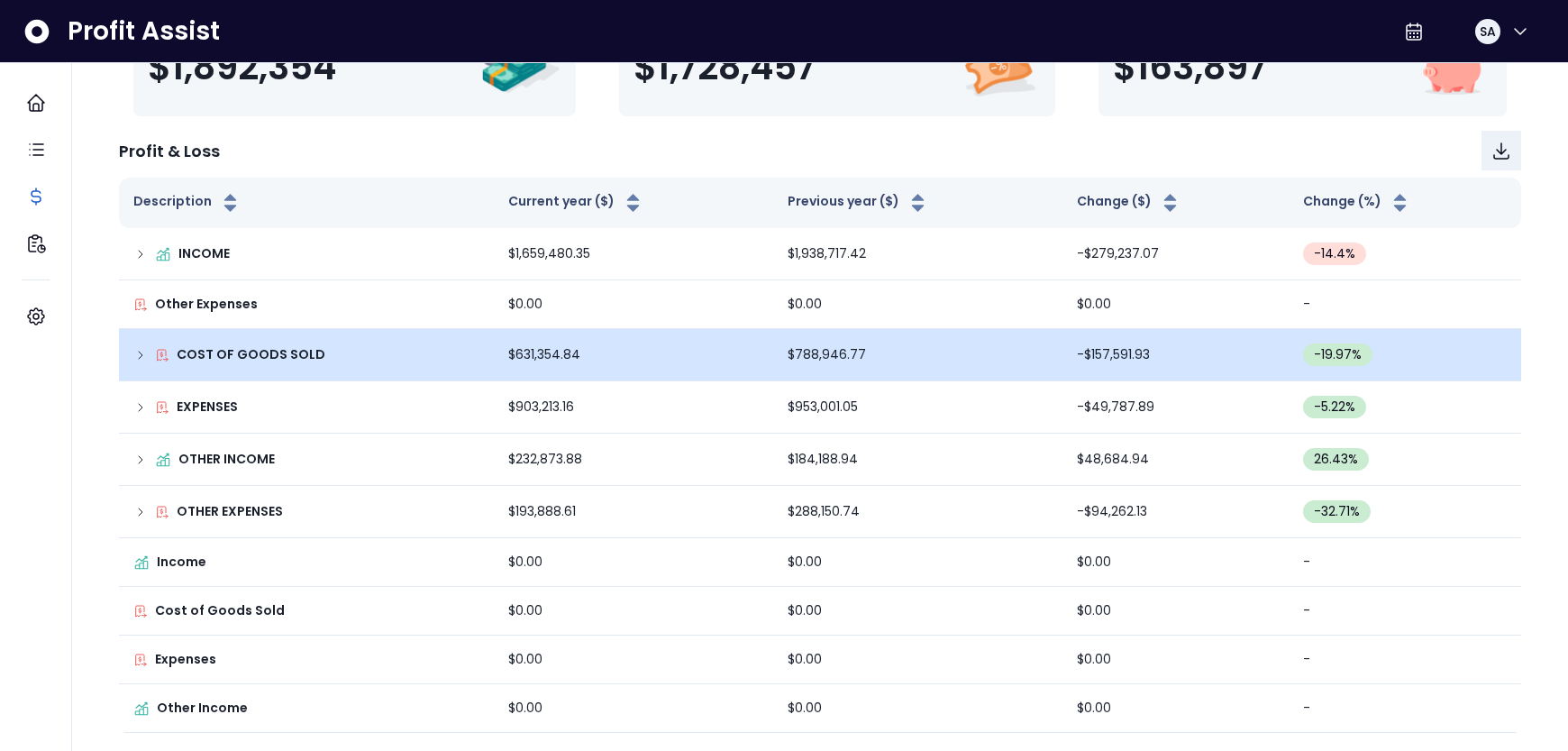
click at [261, 357] on p "COST OF GOODS SOLD" at bounding box center [251, 354] width 149 height 19
click at [142, 353] on icon at bounding box center [140, 355] width 14 height 14
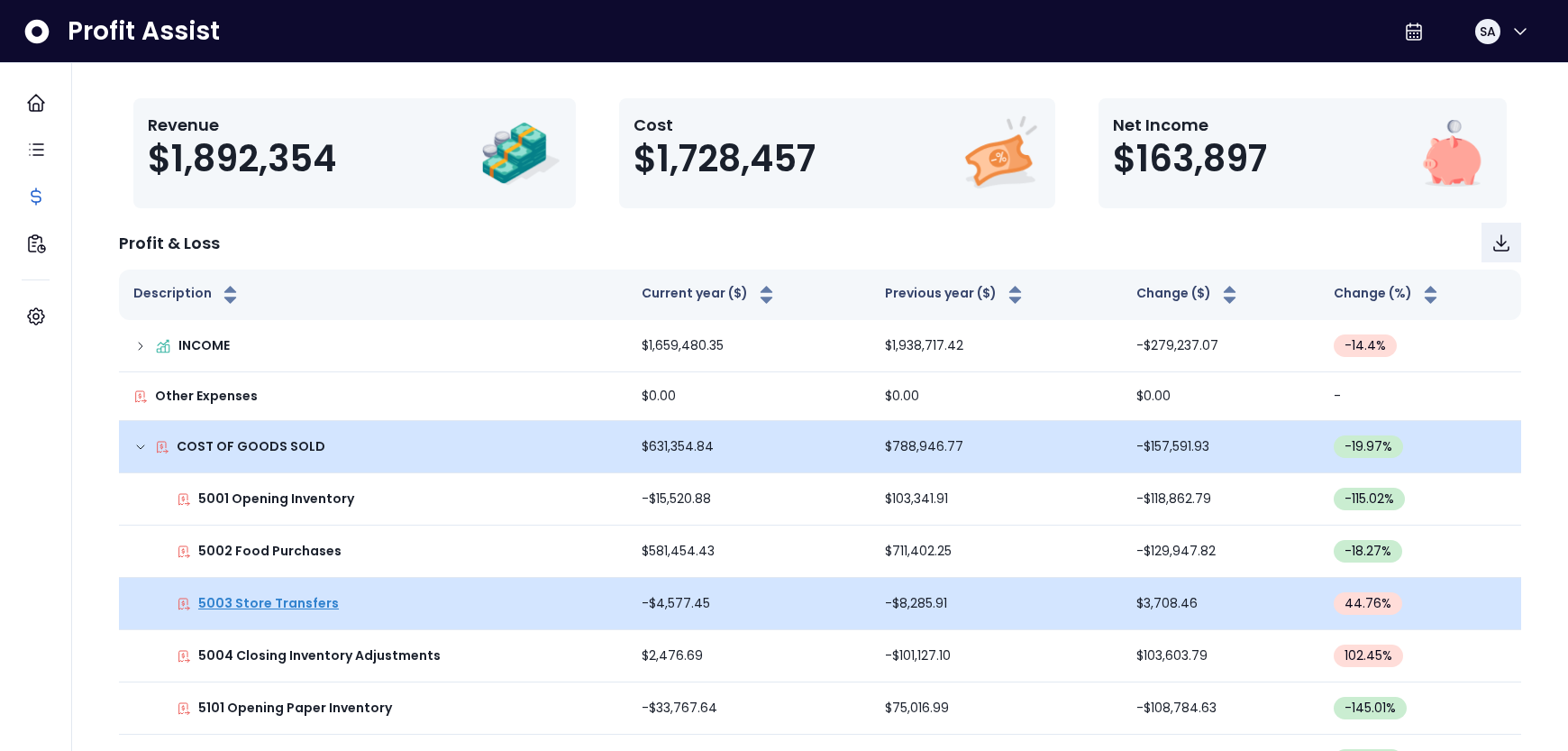
scroll to position [0, 0]
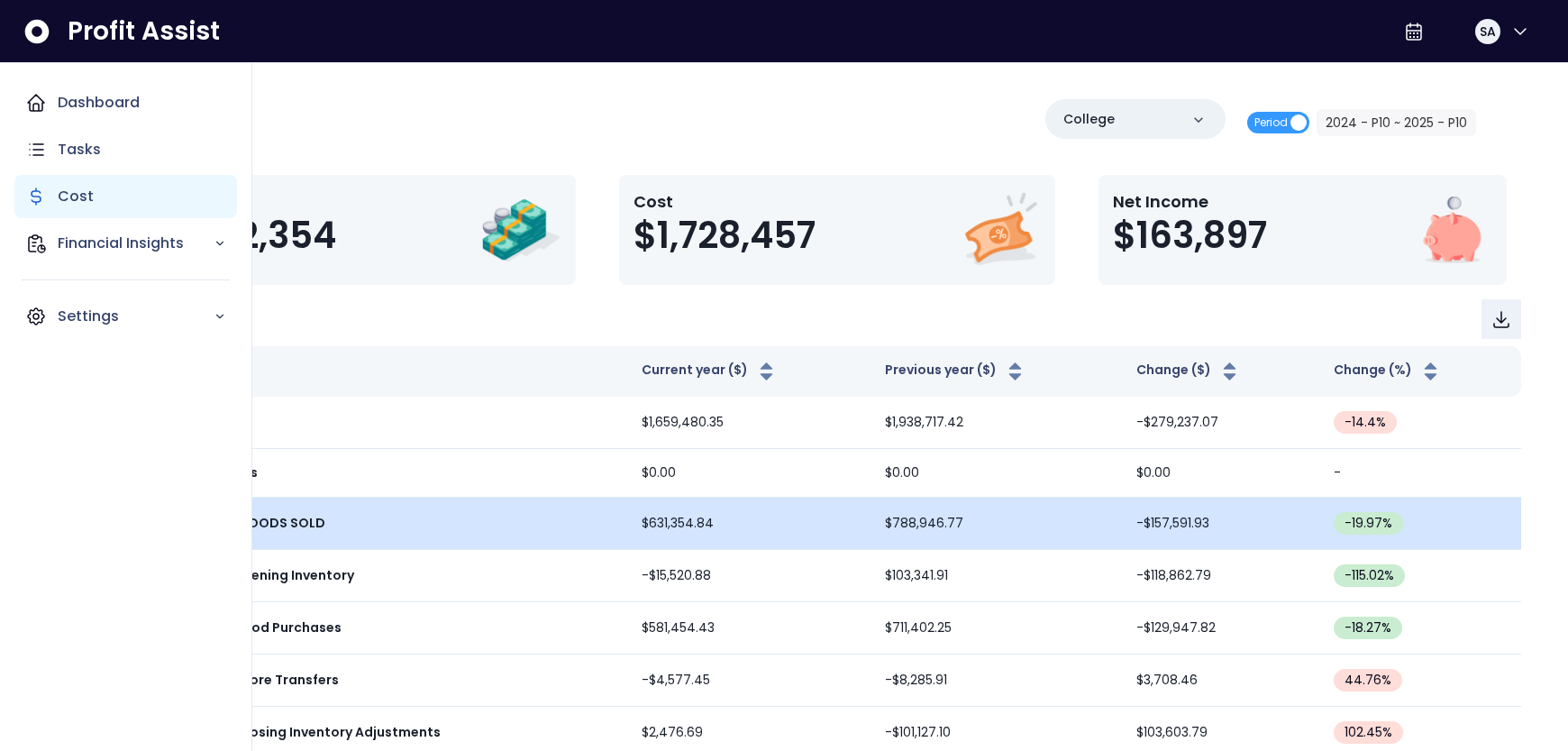
click at [72, 194] on p "Cost" at bounding box center [76, 197] width 36 height 22
click at [219, 243] on icon "Main navigation" at bounding box center [220, 243] width 13 height 13
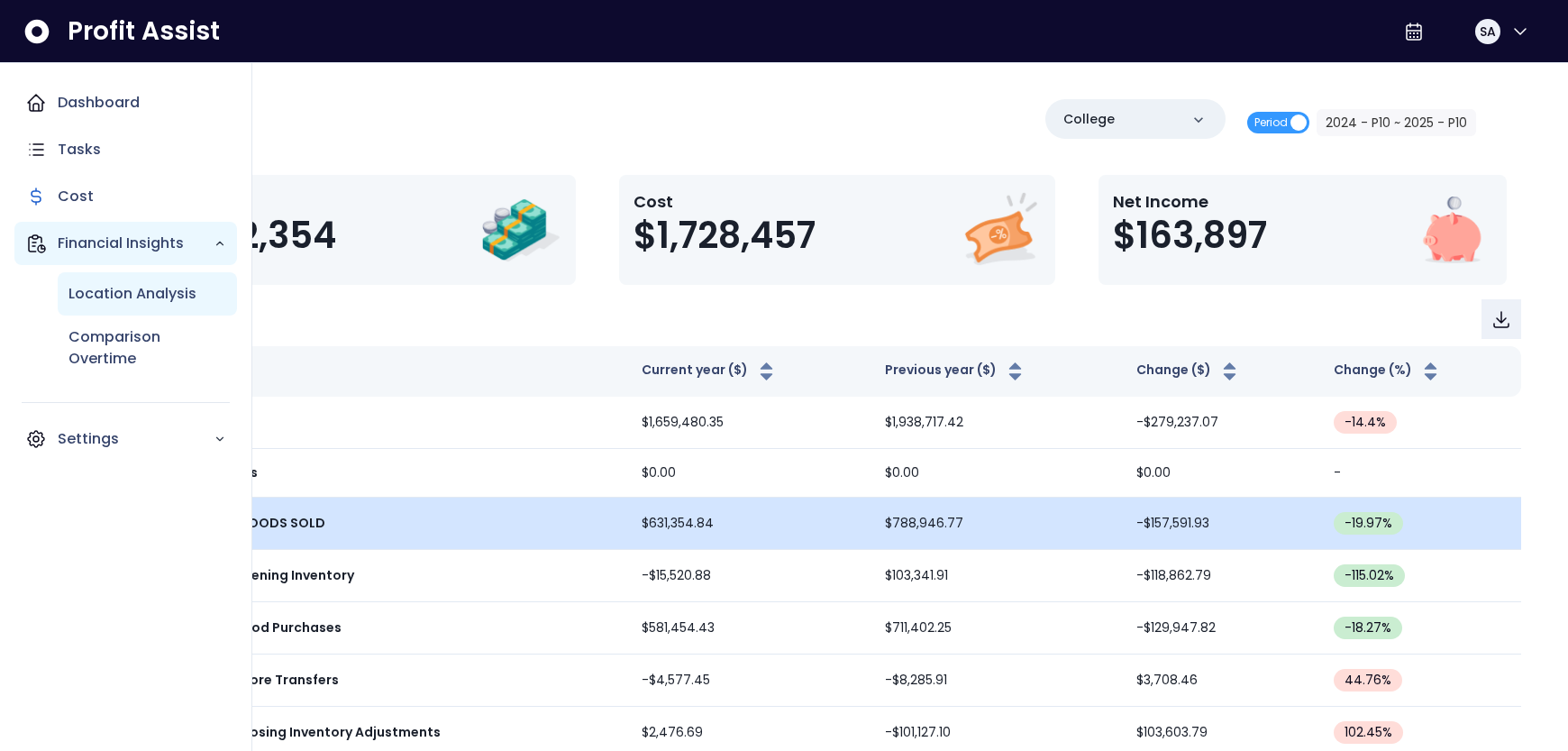
click at [163, 296] on p "Location Analysis" at bounding box center [133, 294] width 128 height 22
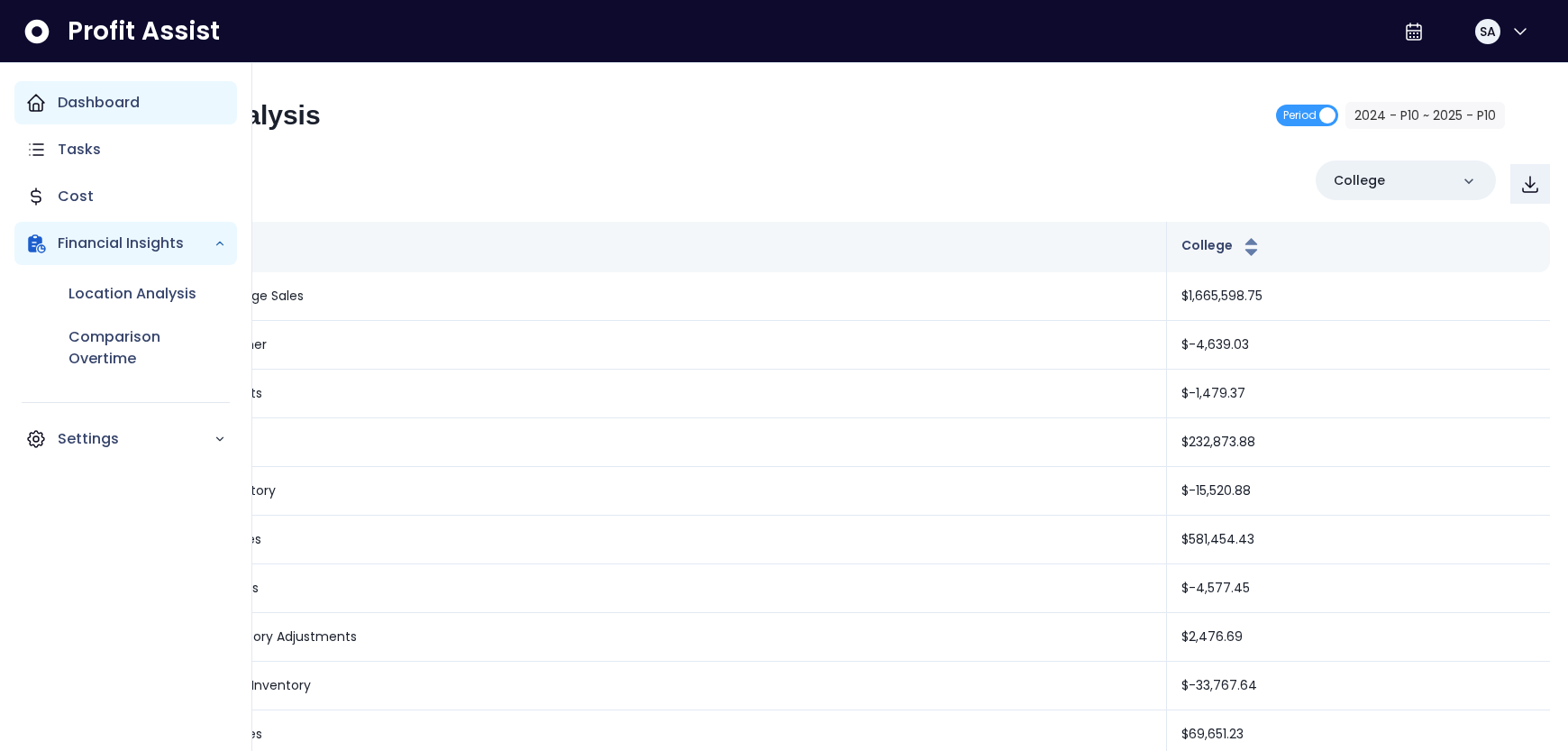
click at [80, 105] on p "Dashboard" at bounding box center [99, 103] width 82 height 22
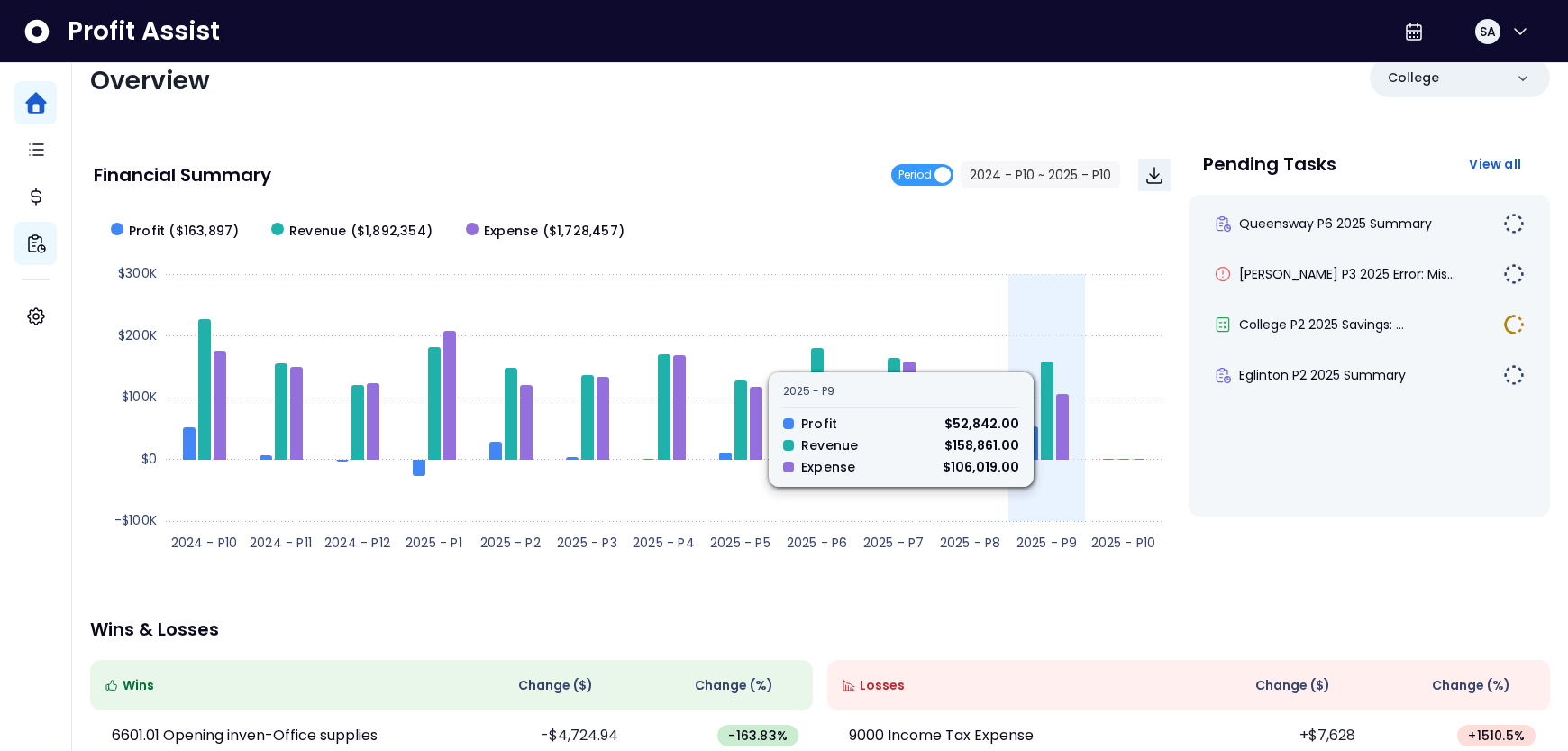
scroll to position [313, 0]
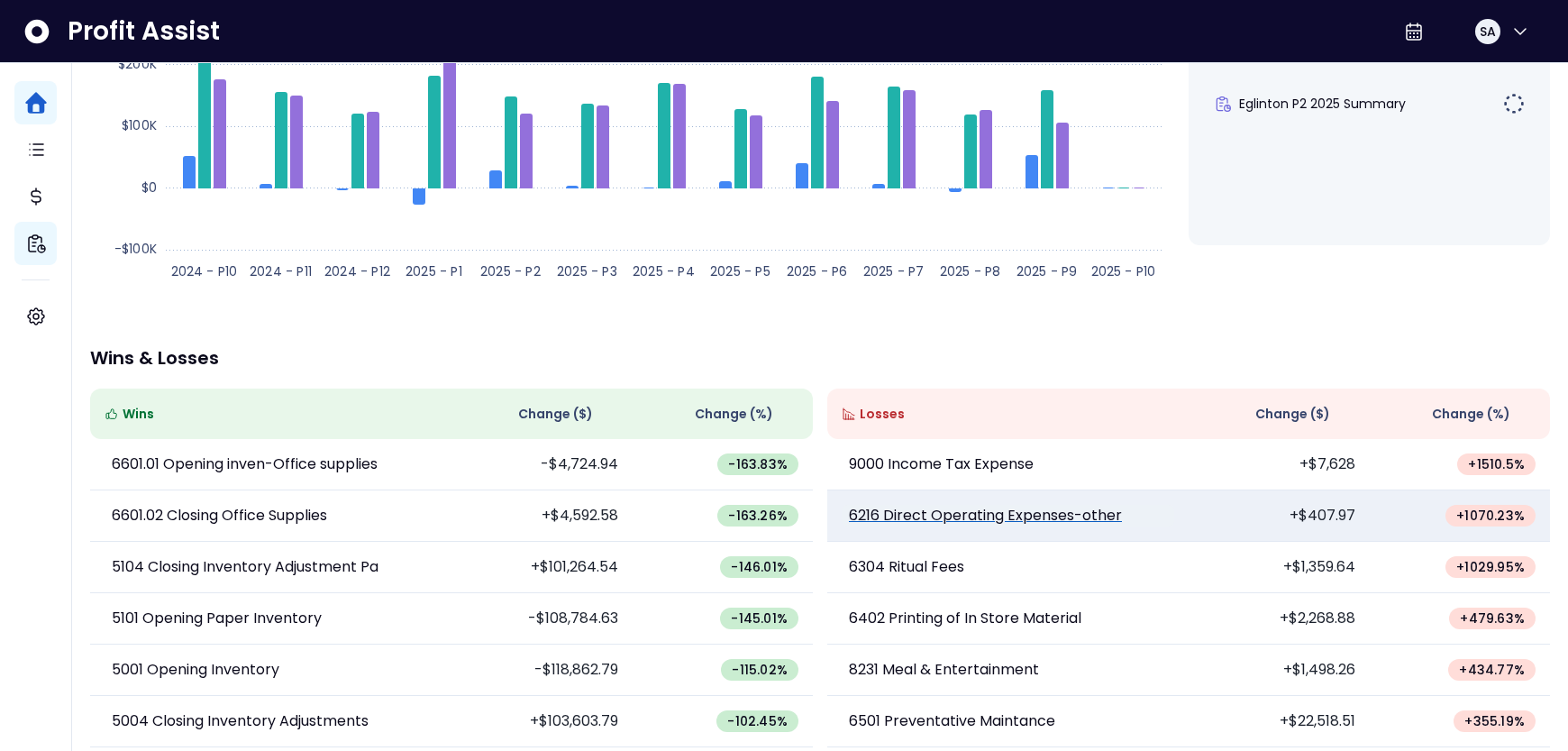
click at [1100, 515] on p "6216 Direct Operating Expenses-other" at bounding box center [984, 516] width 273 height 22
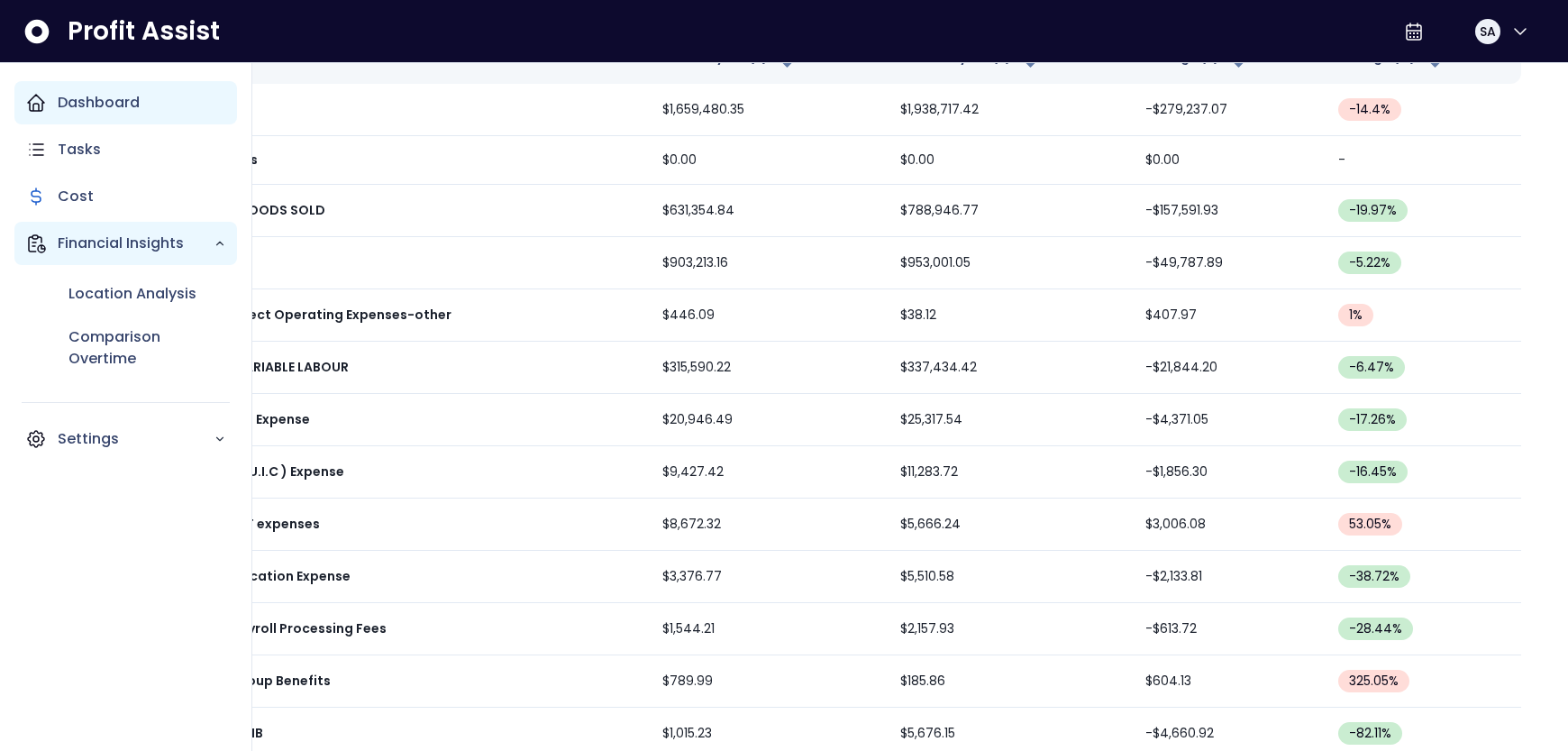
click at [78, 104] on p "Dashboard" at bounding box center [99, 103] width 82 height 22
